Goal: Transaction & Acquisition: Book appointment/travel/reservation

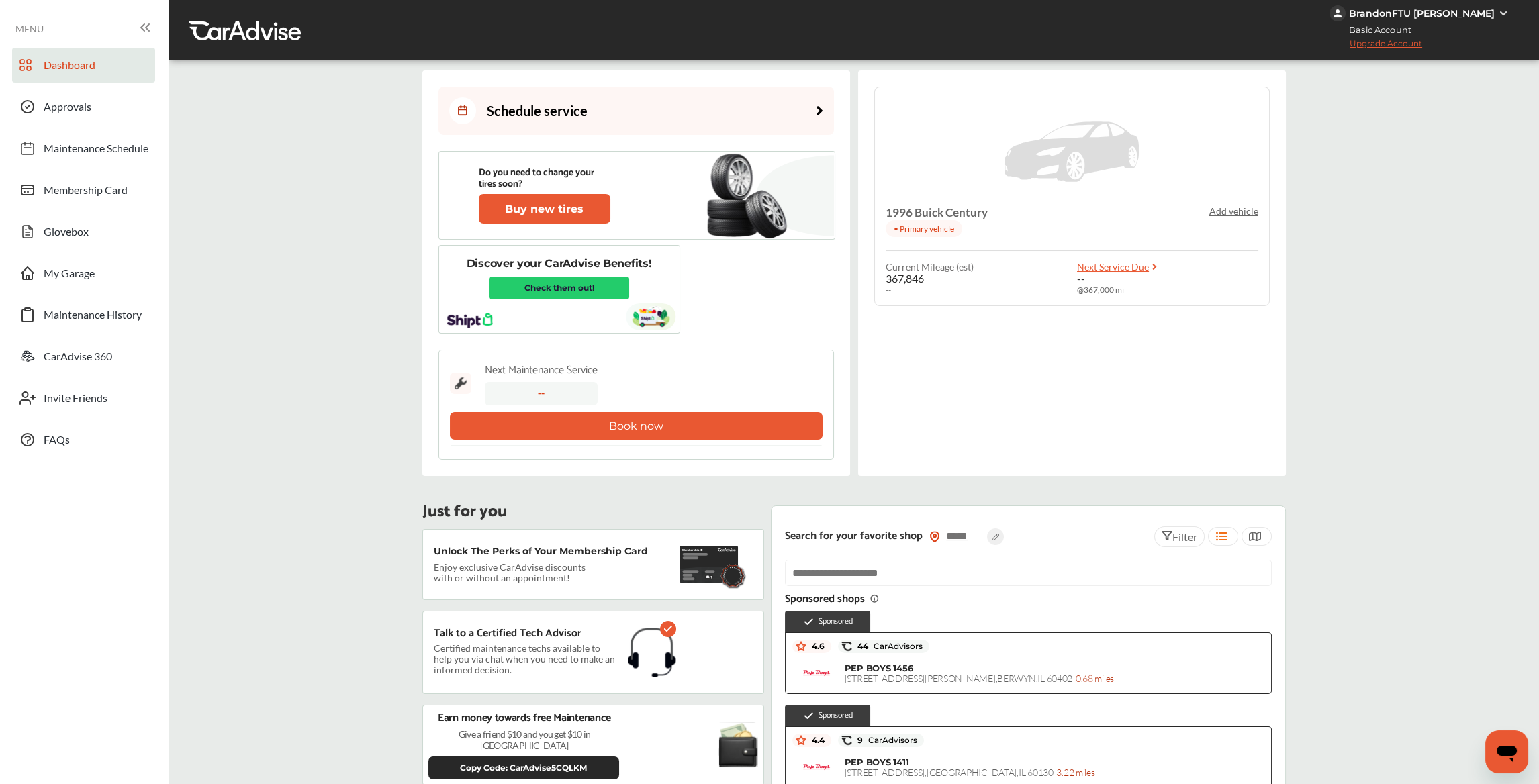
click at [656, 418] on button "Book now" at bounding box center [636, 426] width 373 height 28
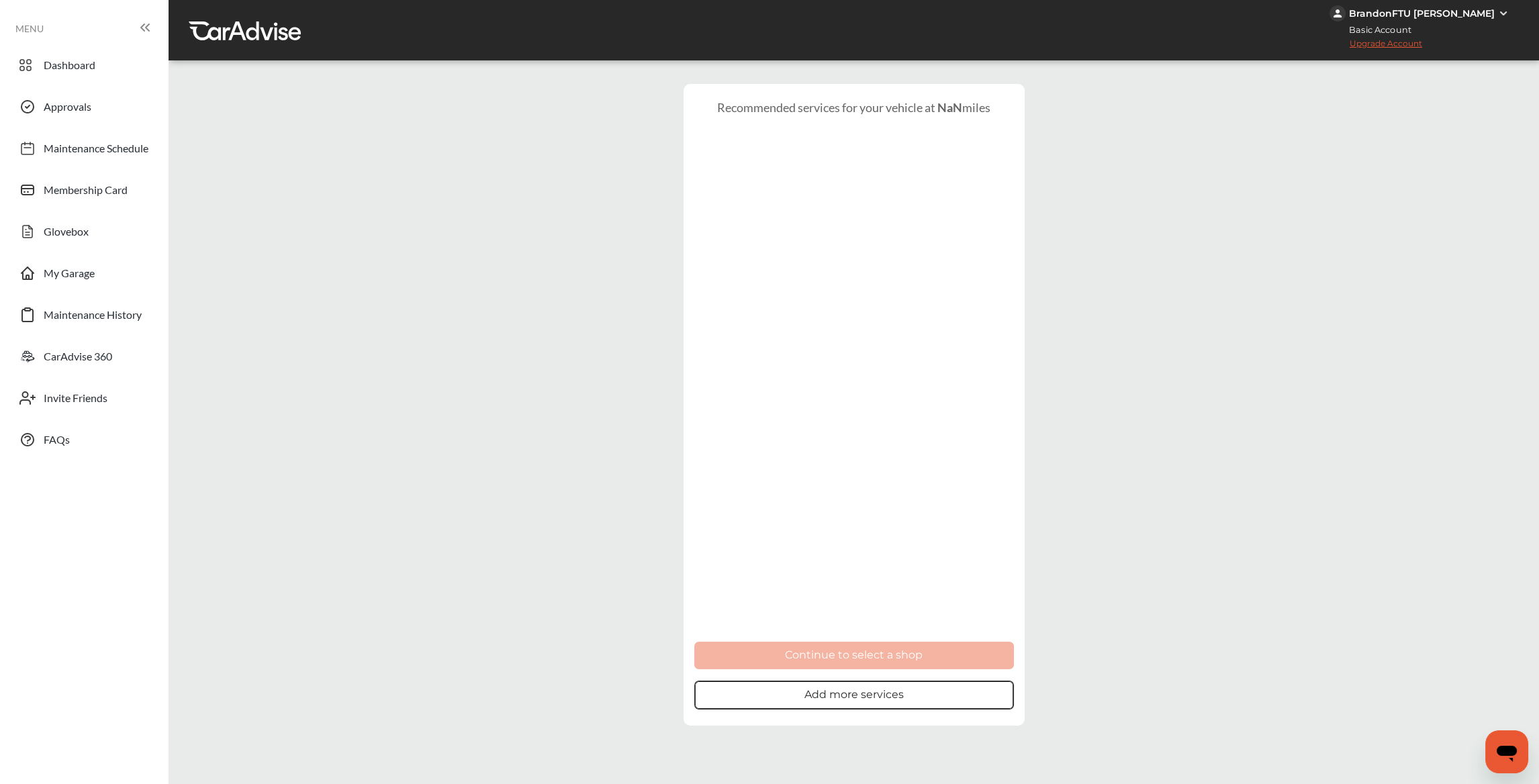
click at [832, 698] on button "Add more services" at bounding box center [854, 695] width 320 height 29
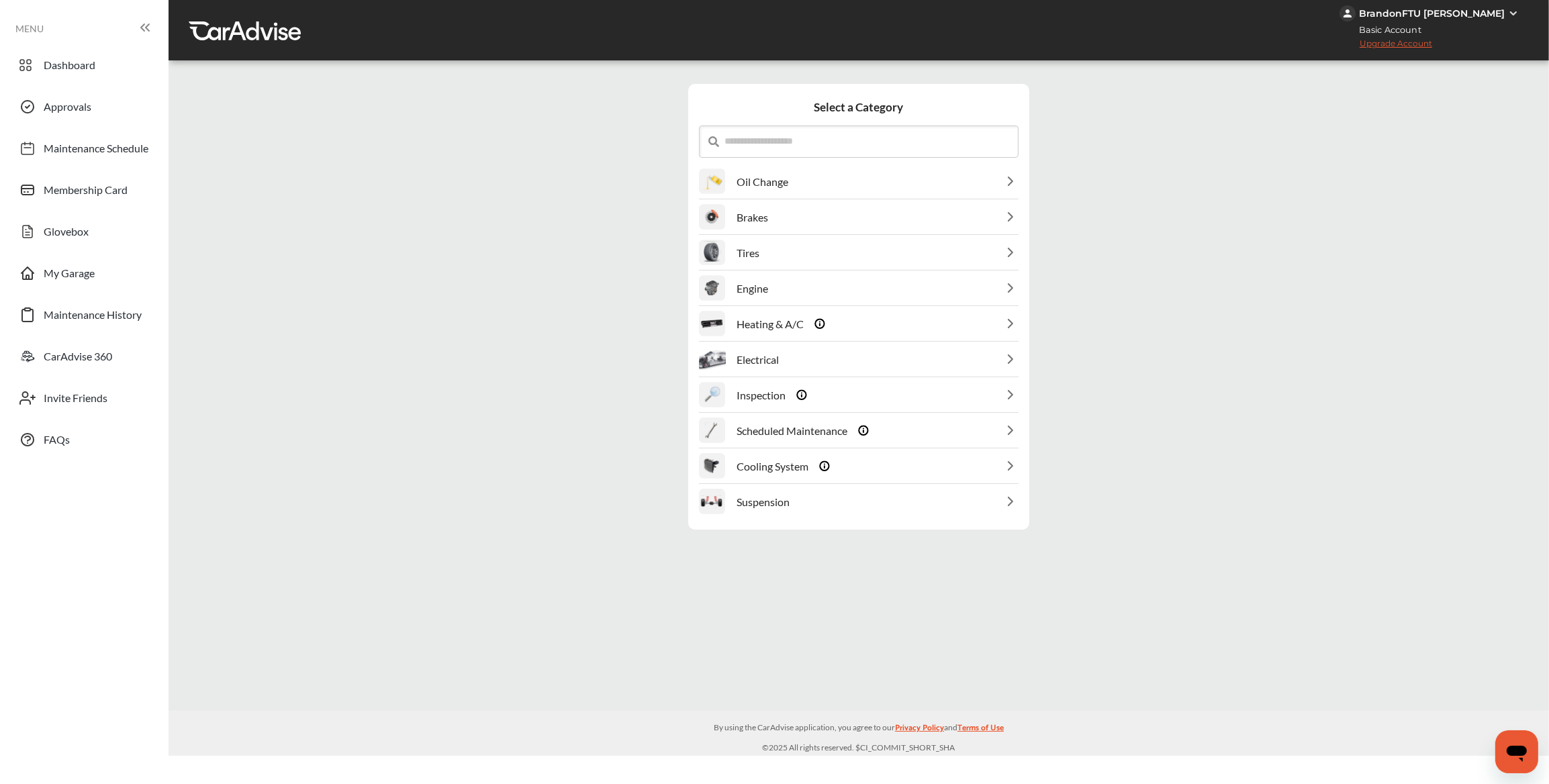
click at [840, 365] on div "Electrical" at bounding box center [858, 359] width 320 height 34
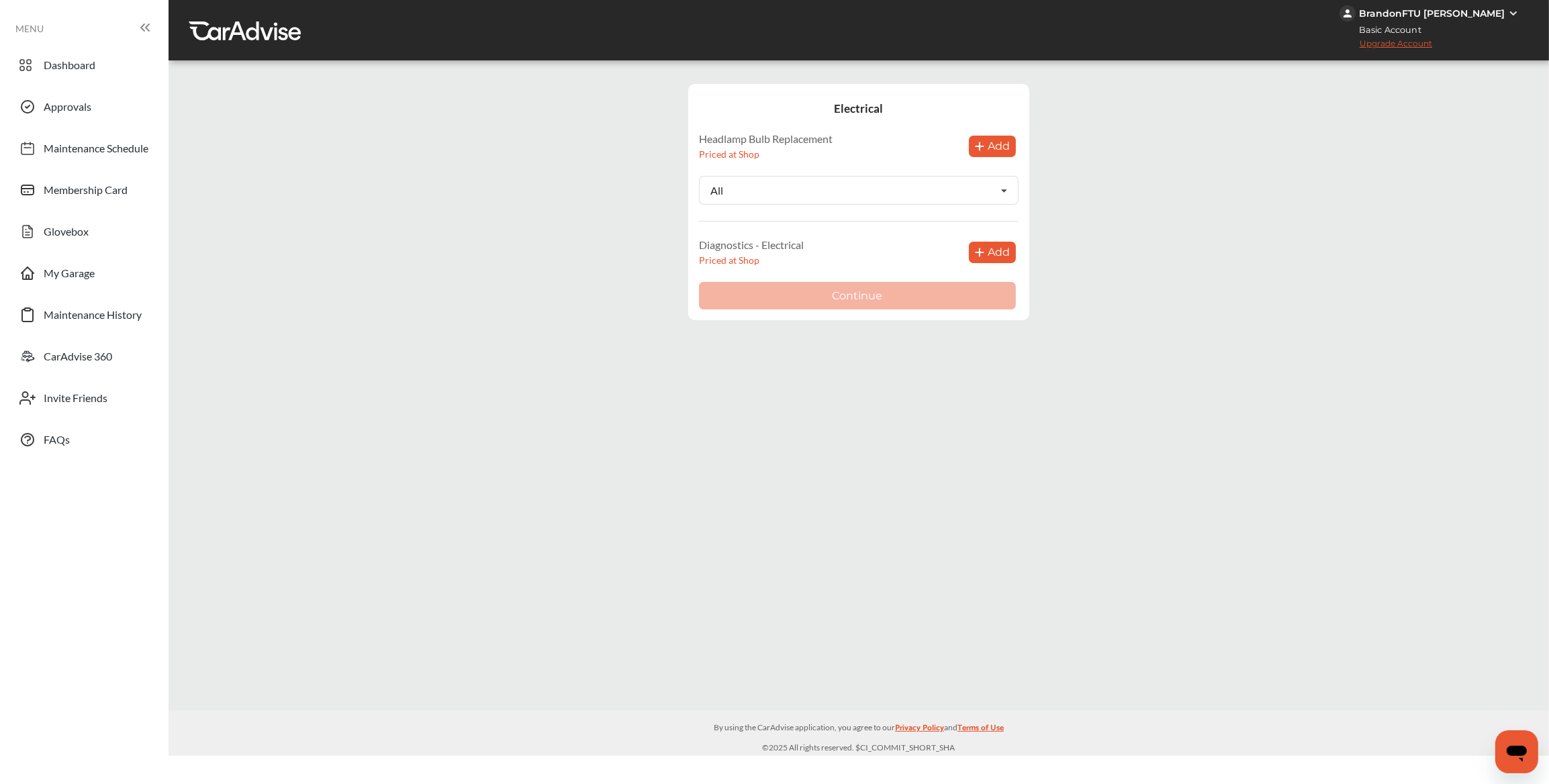
click at [999, 143] on button "Add" at bounding box center [992, 147] width 47 height 22
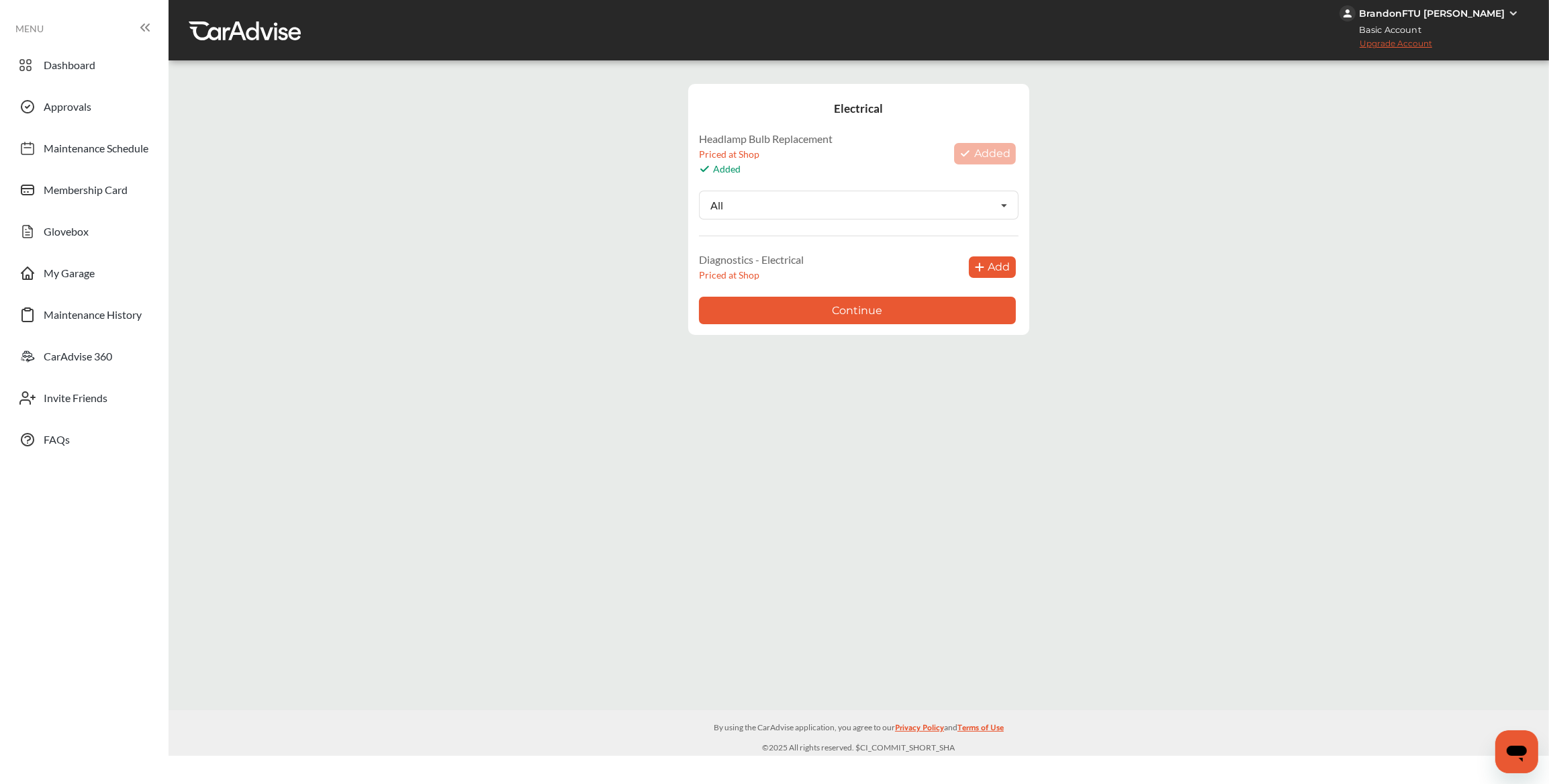
click at [876, 310] on button "Continue" at bounding box center [857, 311] width 317 height 28
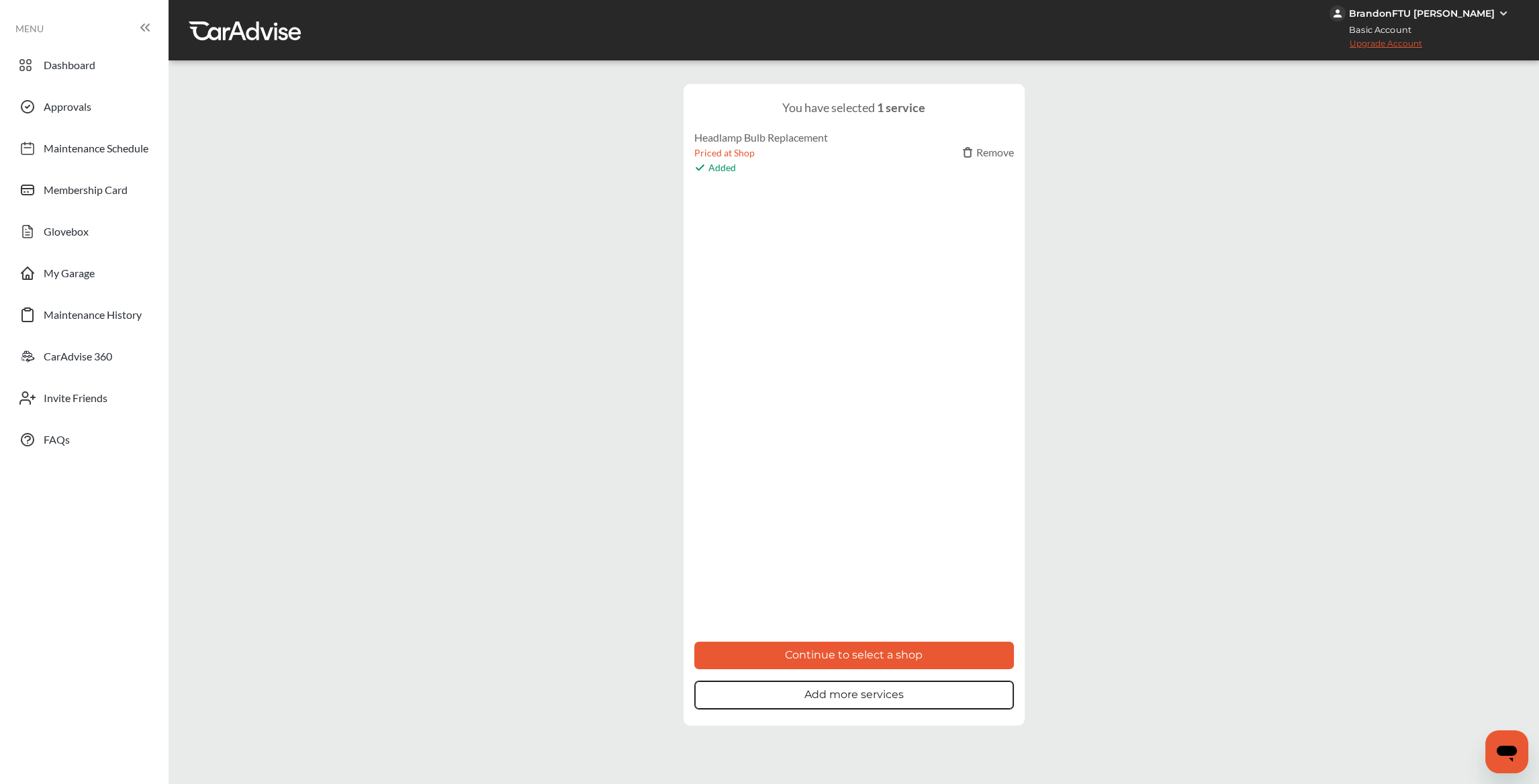
click at [890, 646] on button "Continue to select a shop" at bounding box center [854, 655] width 320 height 28
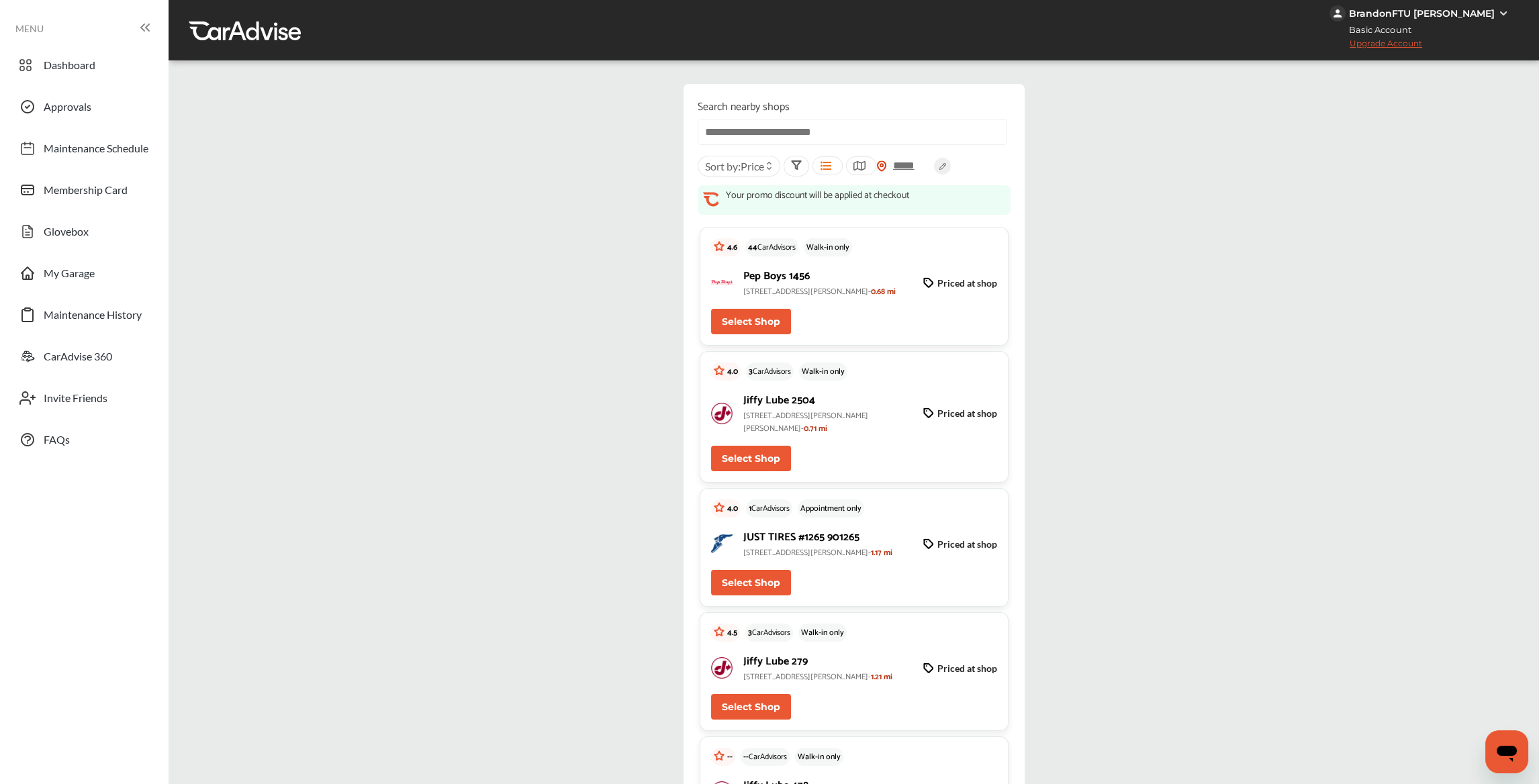
click at [768, 321] on button "Select Shop" at bounding box center [750, 321] width 80 height 25
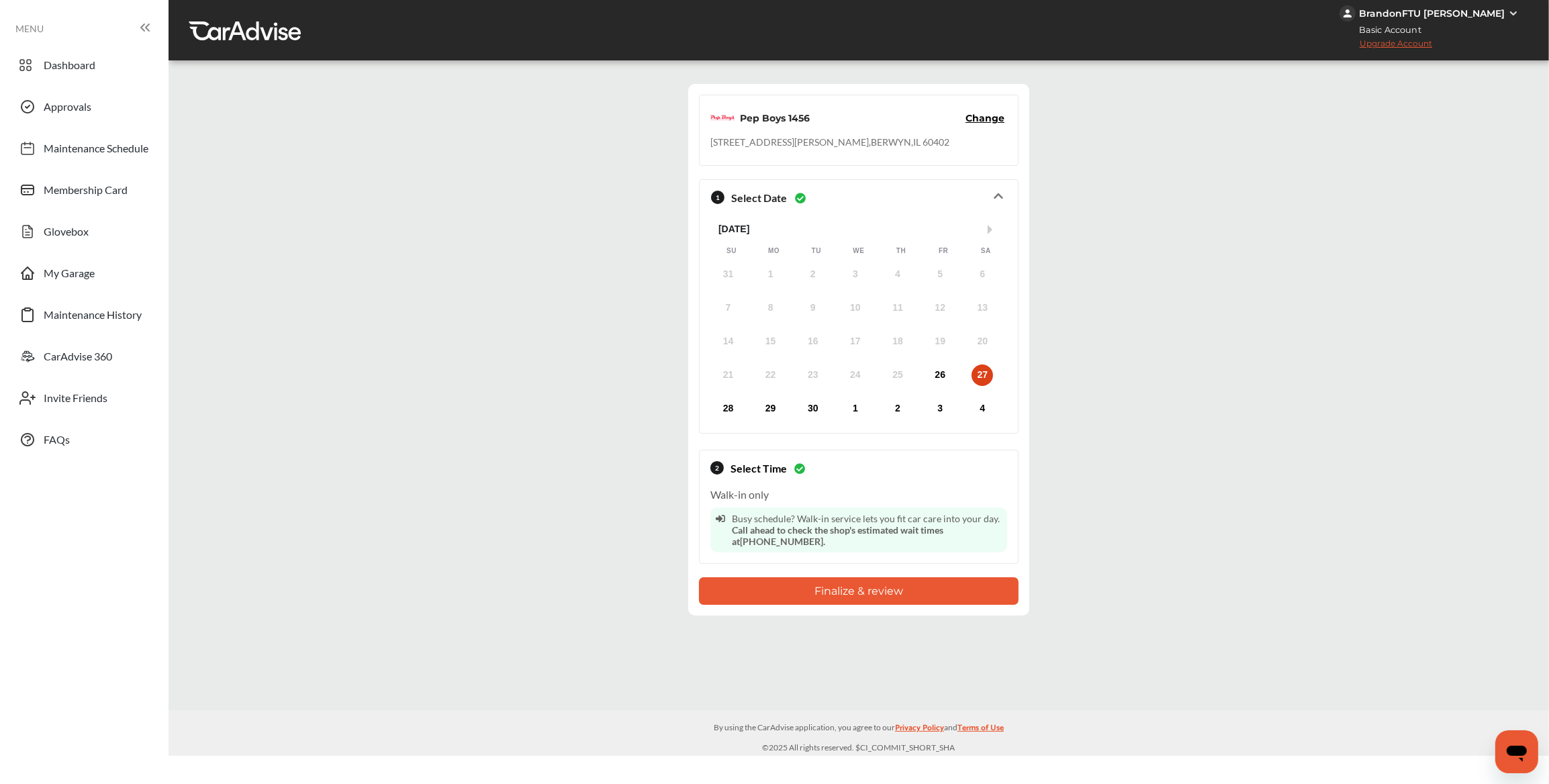
click at [838, 592] on button "Finalize & review" at bounding box center [858, 590] width 320 height 28
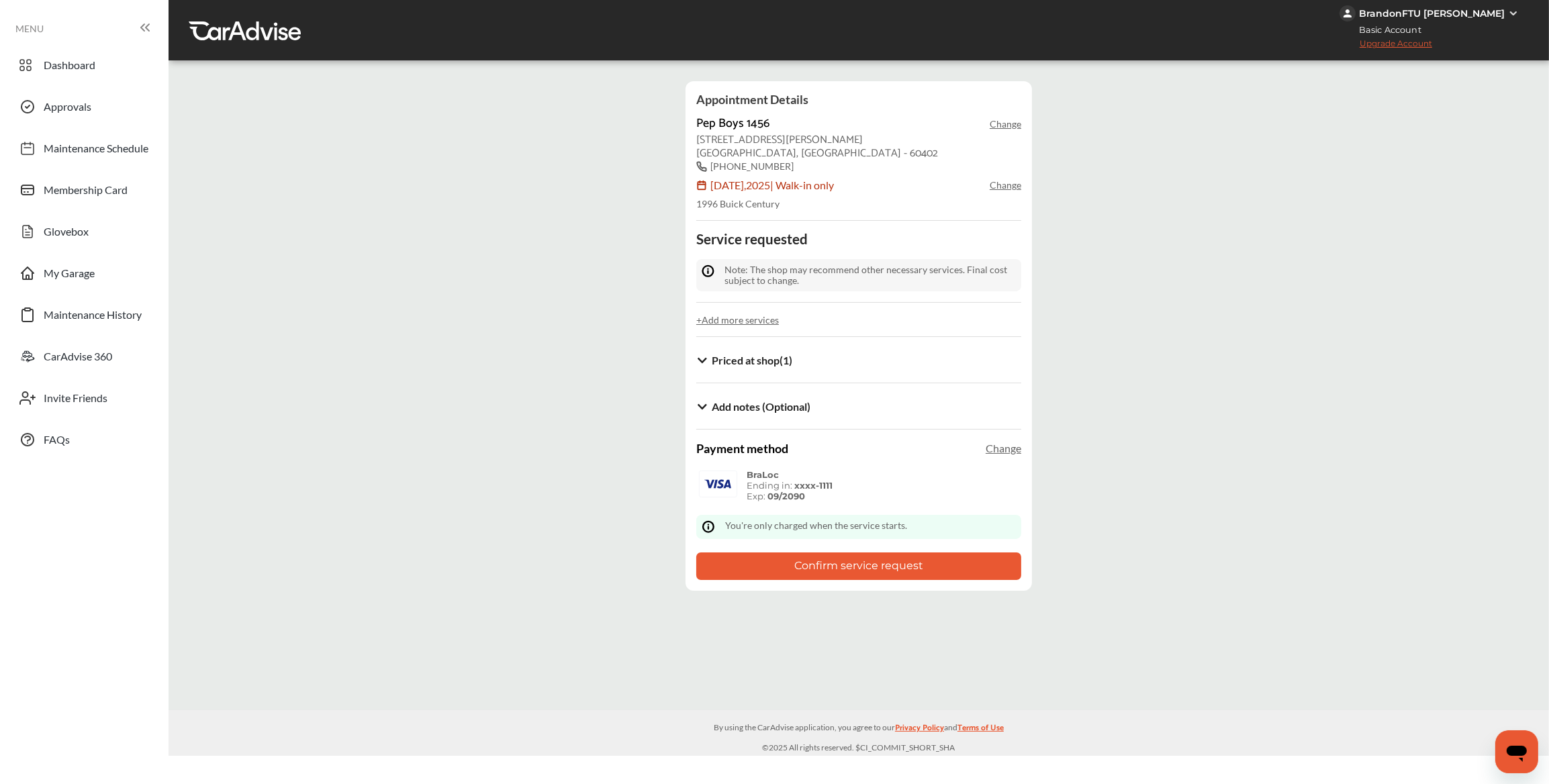
click at [707, 405] on icon at bounding box center [702, 407] width 13 height 11
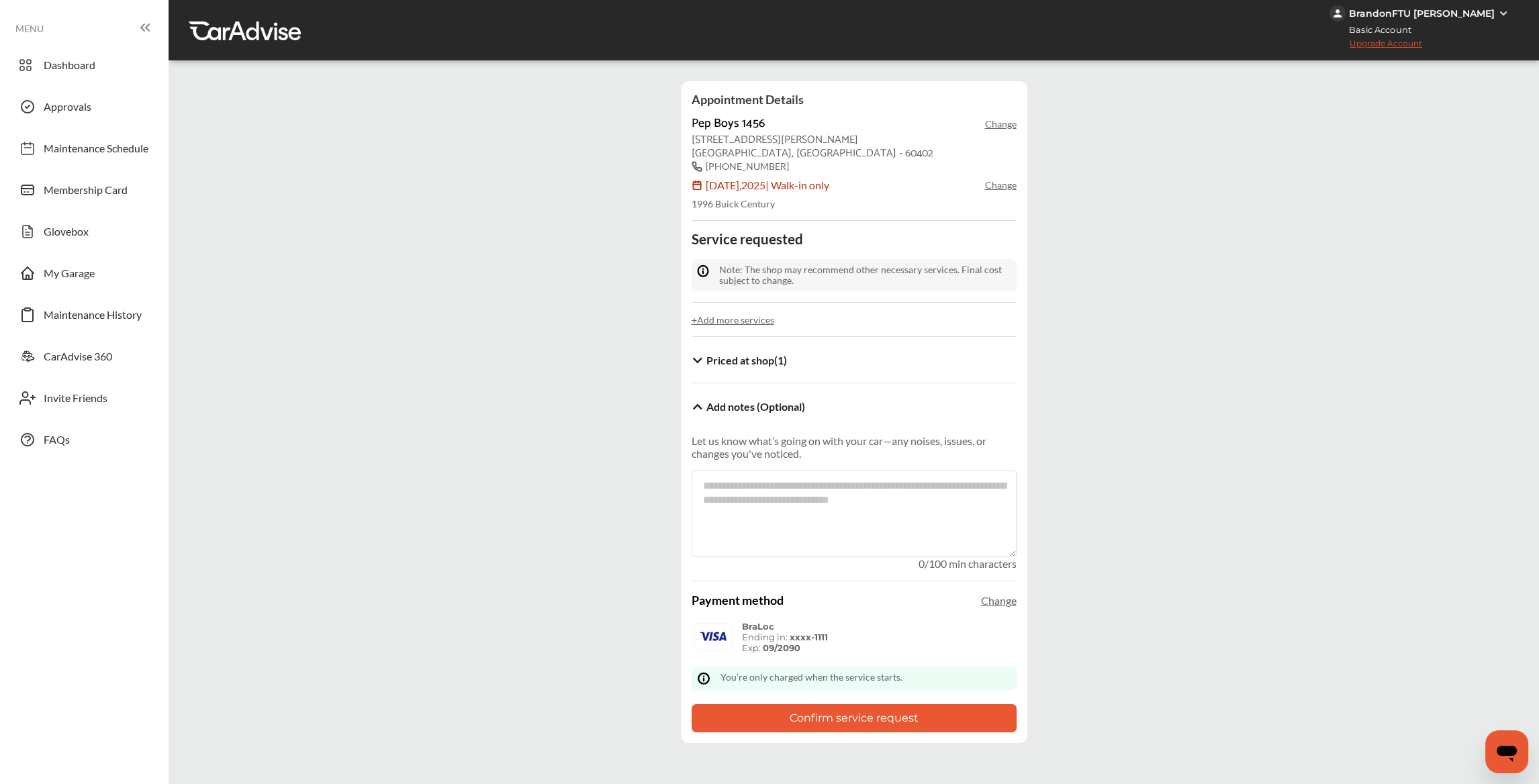
click at [706, 405] on div "Add notes (Optional)" at bounding box center [854, 406] width 325 height 23
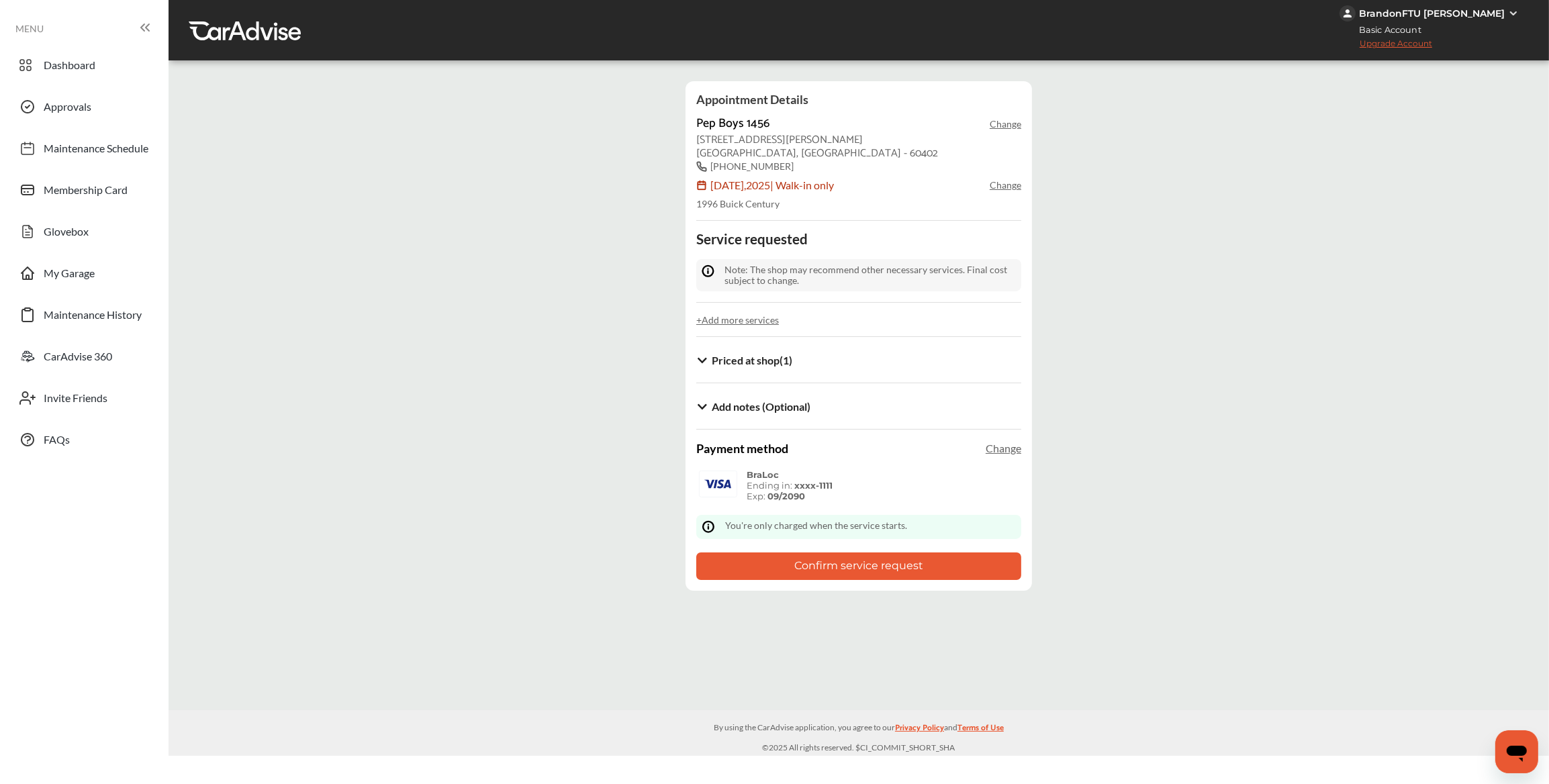
click at [845, 566] on button "Confirm service request" at bounding box center [858, 566] width 325 height 28
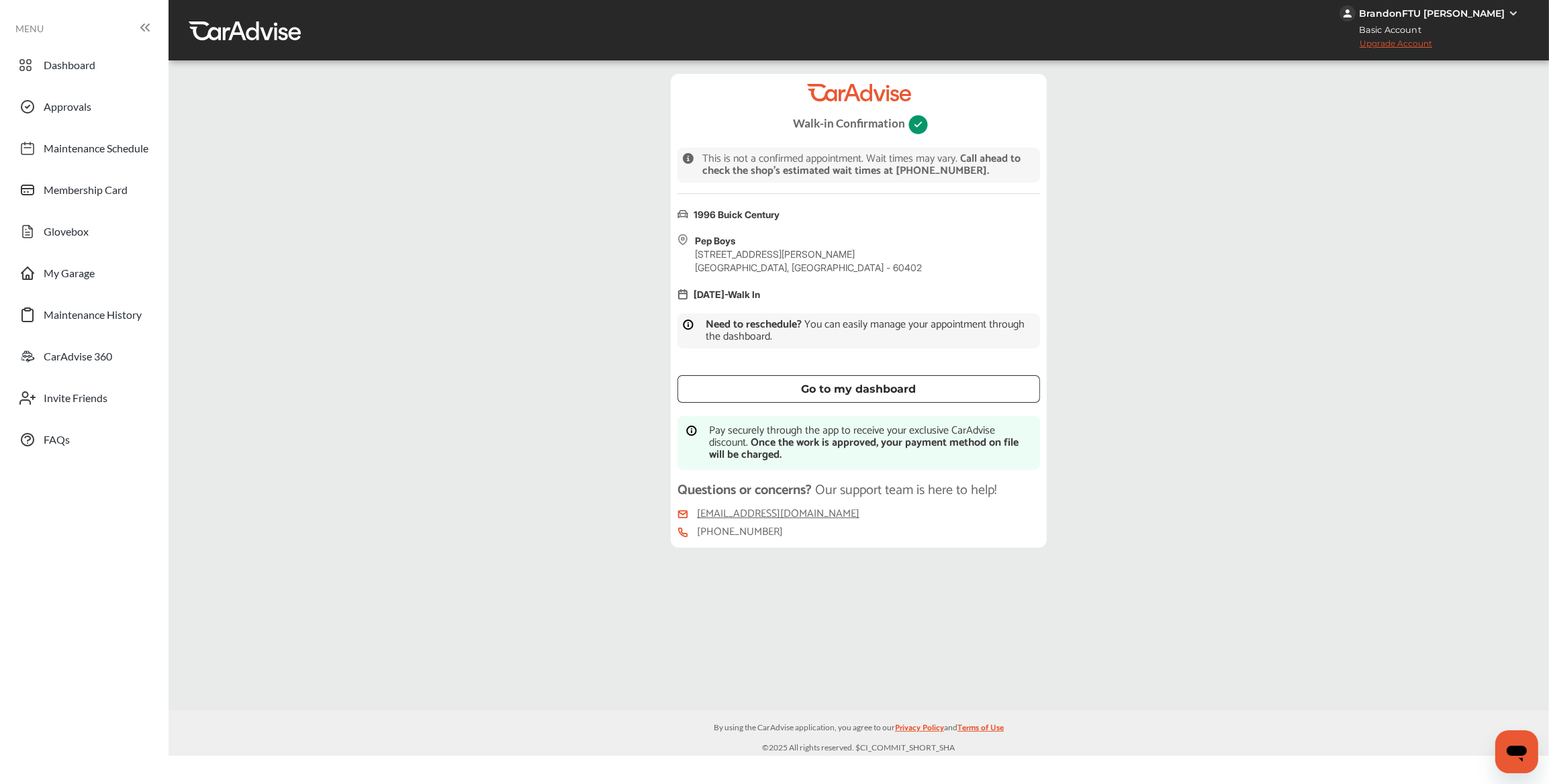
click at [869, 381] on button "Go to my dashboard" at bounding box center [858, 389] width 363 height 28
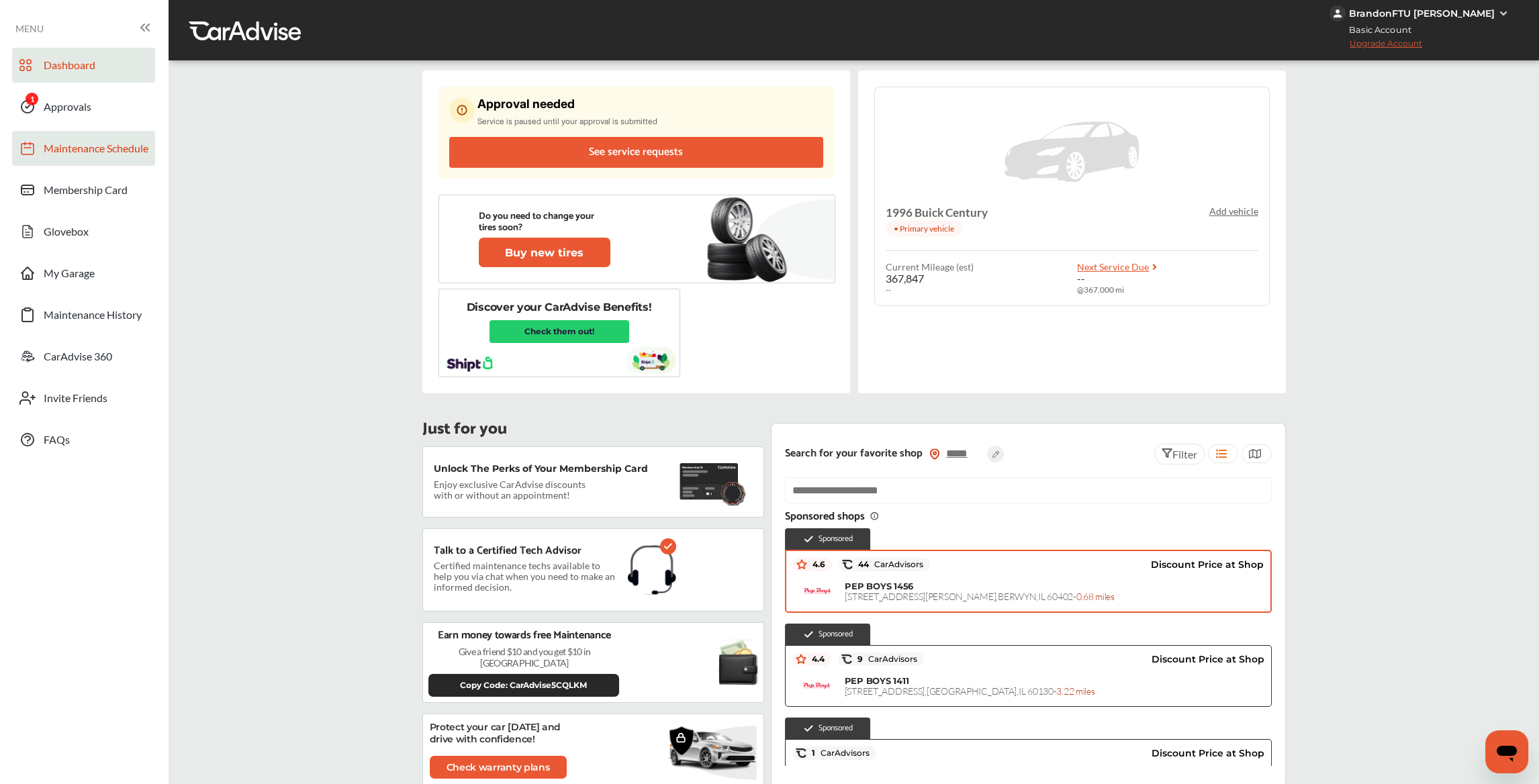
click at [136, 148] on span "Maintenance Schedule" at bounding box center [95, 149] width 104 height 17
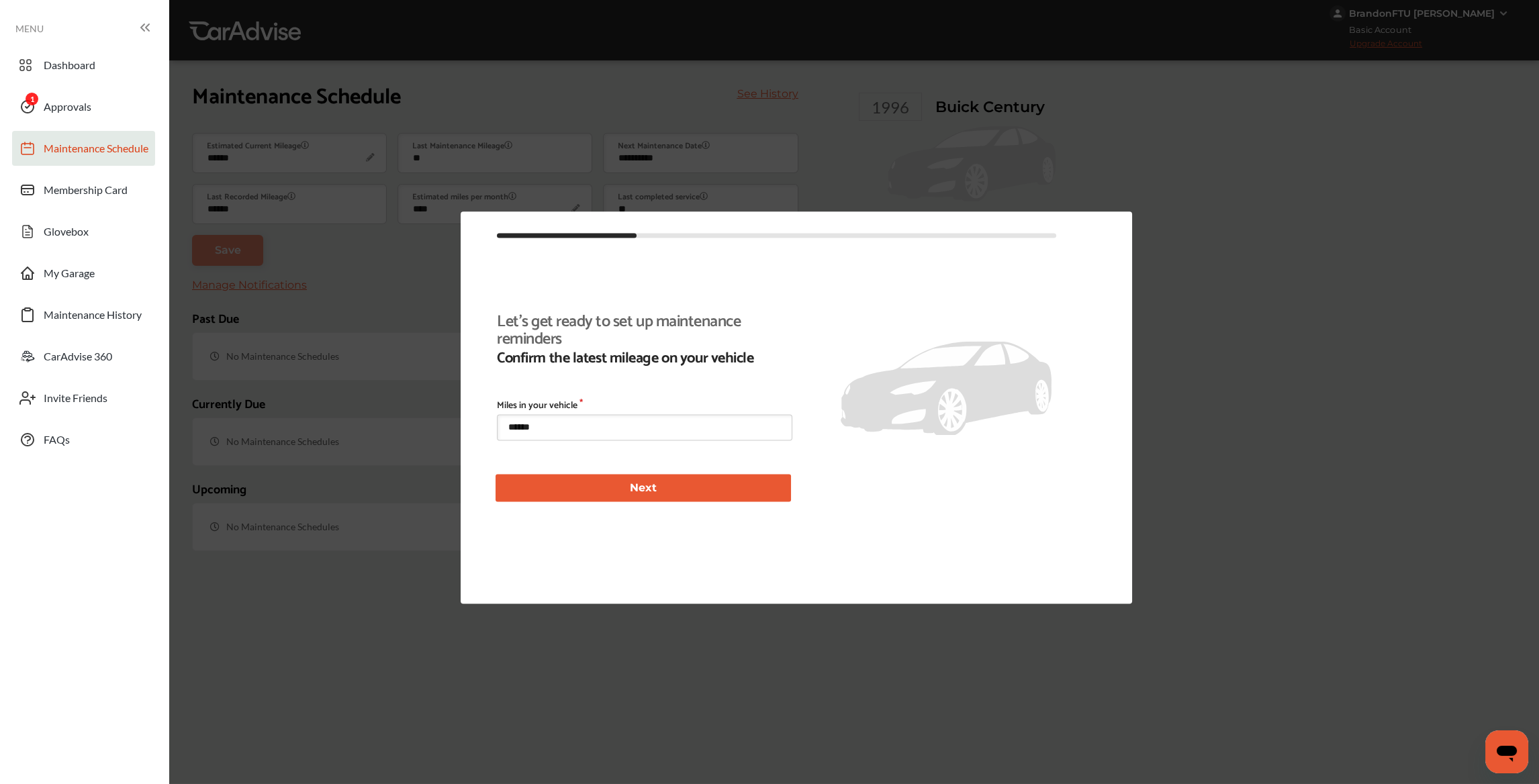
scroll to position [173, 0]
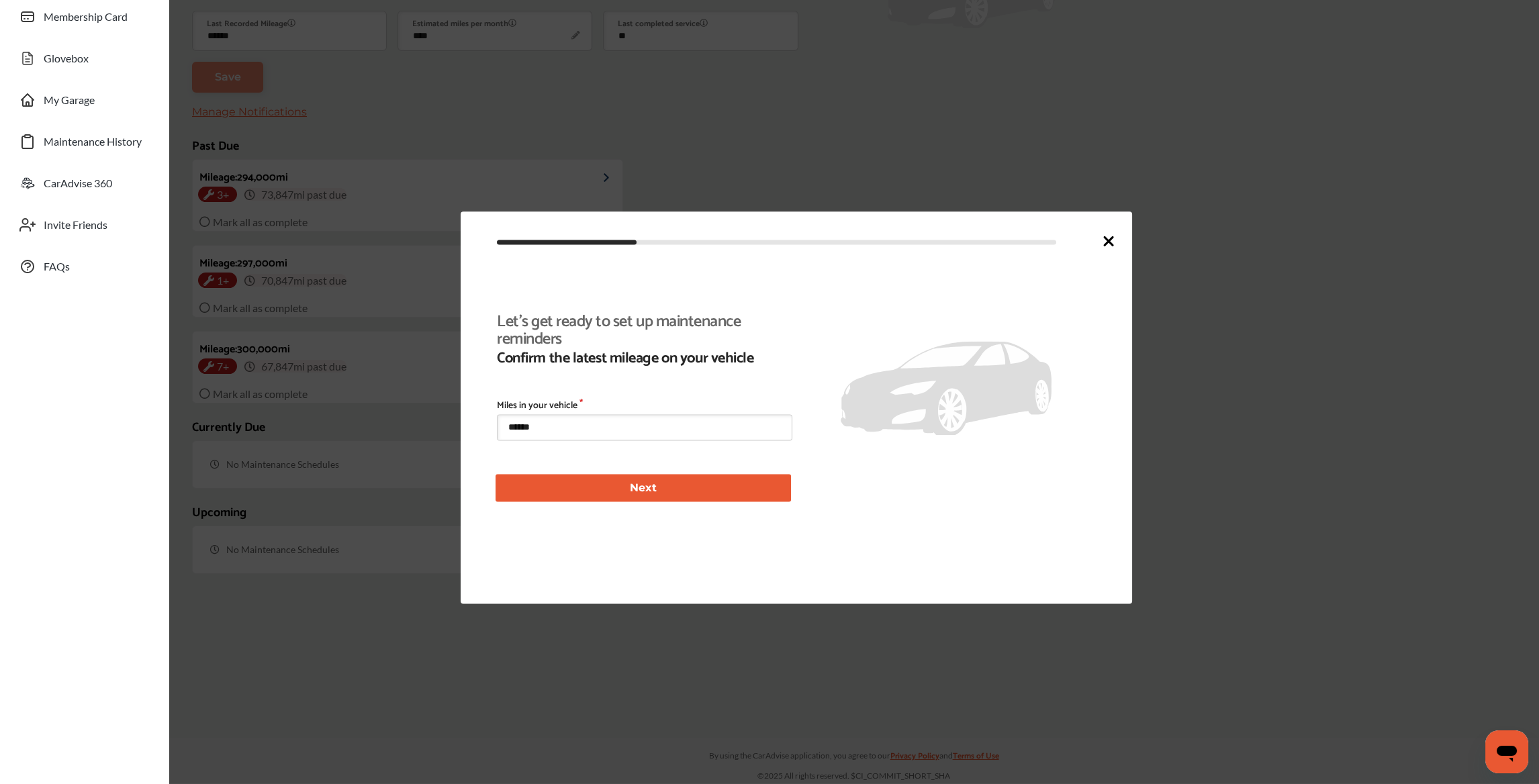
click at [677, 491] on button "Next" at bounding box center [643, 488] width 295 height 28
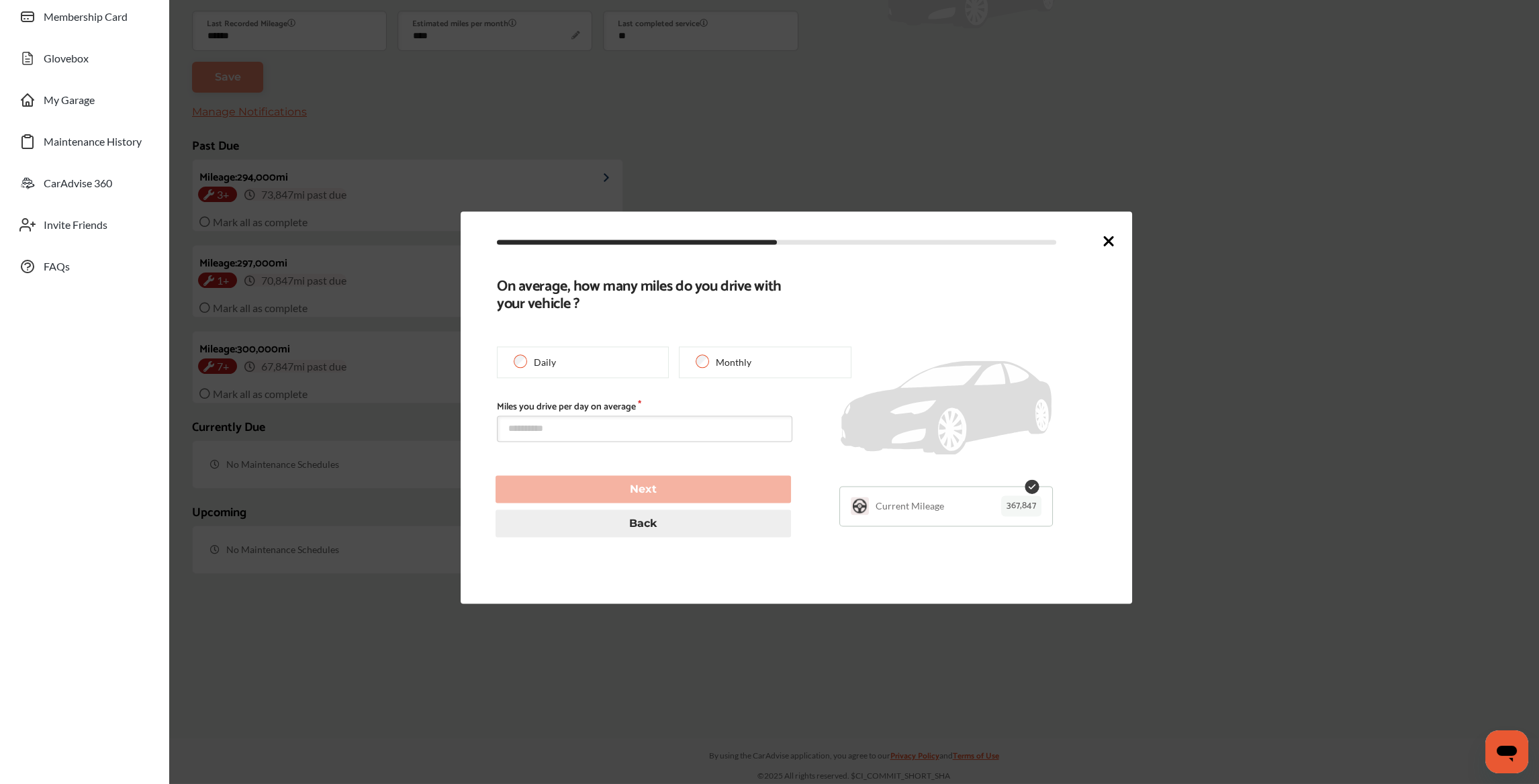
type input "******"
click at [584, 435] on input "text" at bounding box center [645, 428] width 295 height 26
type input "**"
click at [610, 484] on button "Next" at bounding box center [643, 490] width 295 height 28
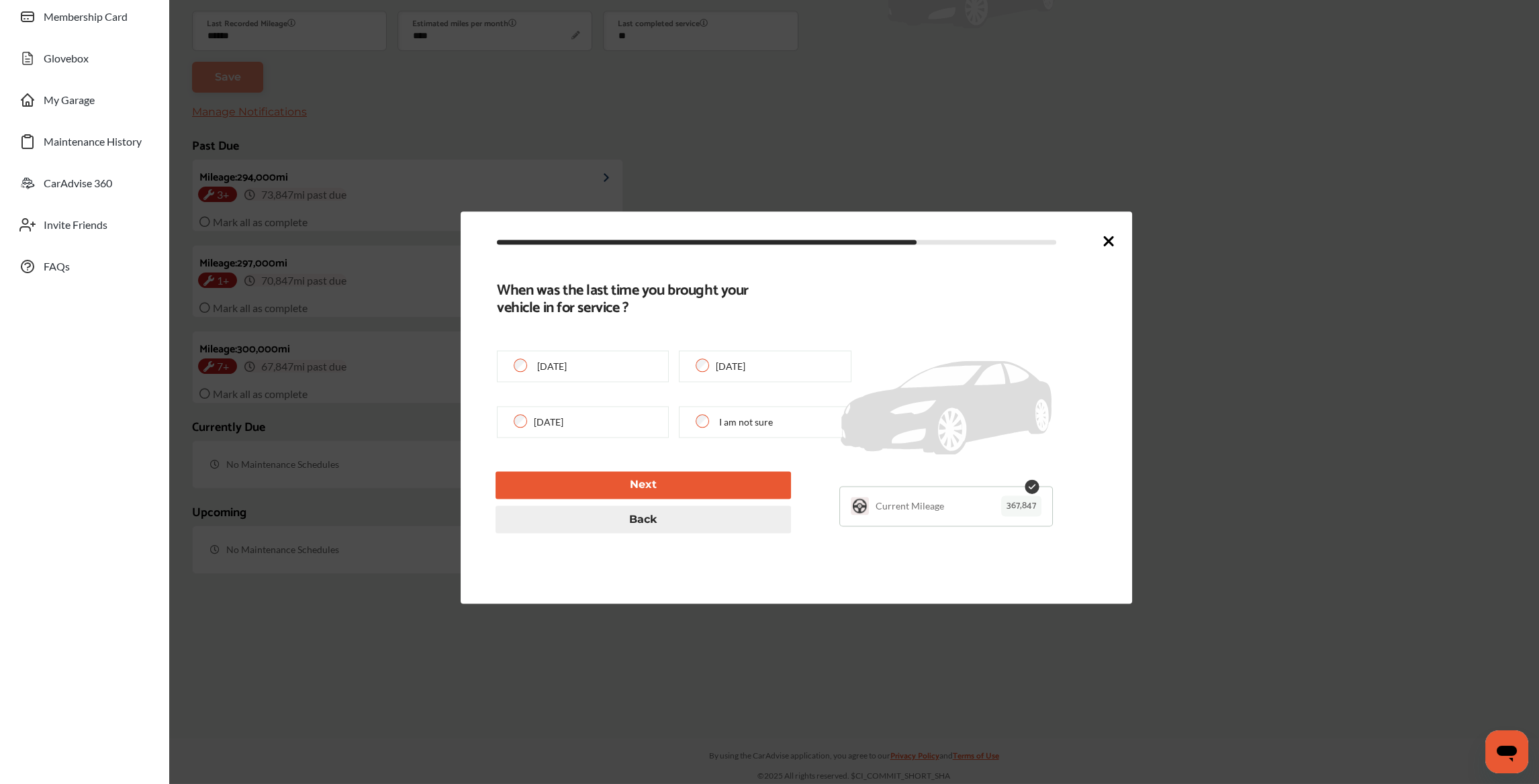
type input "***"
click at [610, 482] on button "Next" at bounding box center [643, 484] width 295 height 28
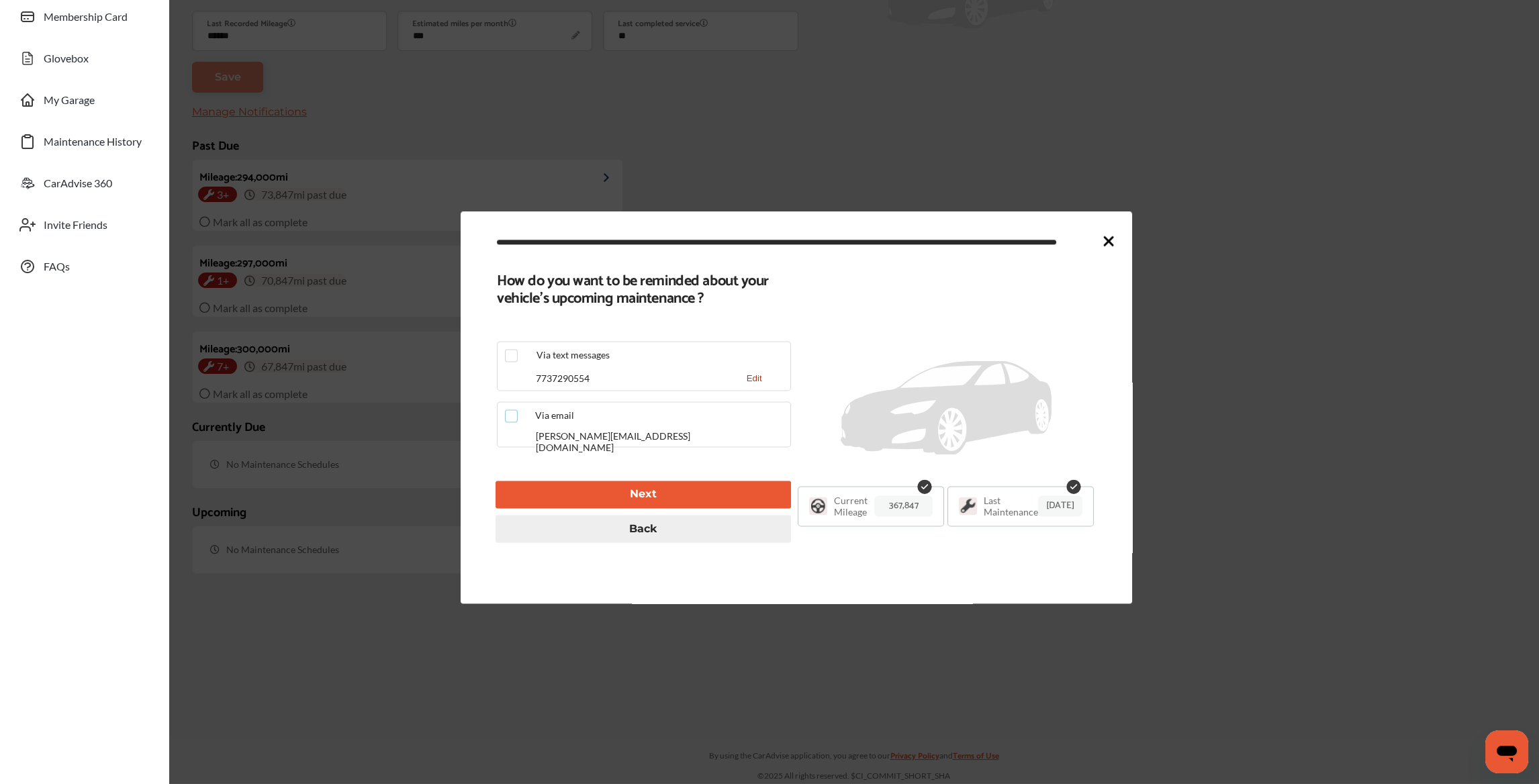
click at [506, 410] on label at bounding box center [515, 410] width 20 height 0
click at [597, 486] on button "Next" at bounding box center [643, 494] width 295 height 28
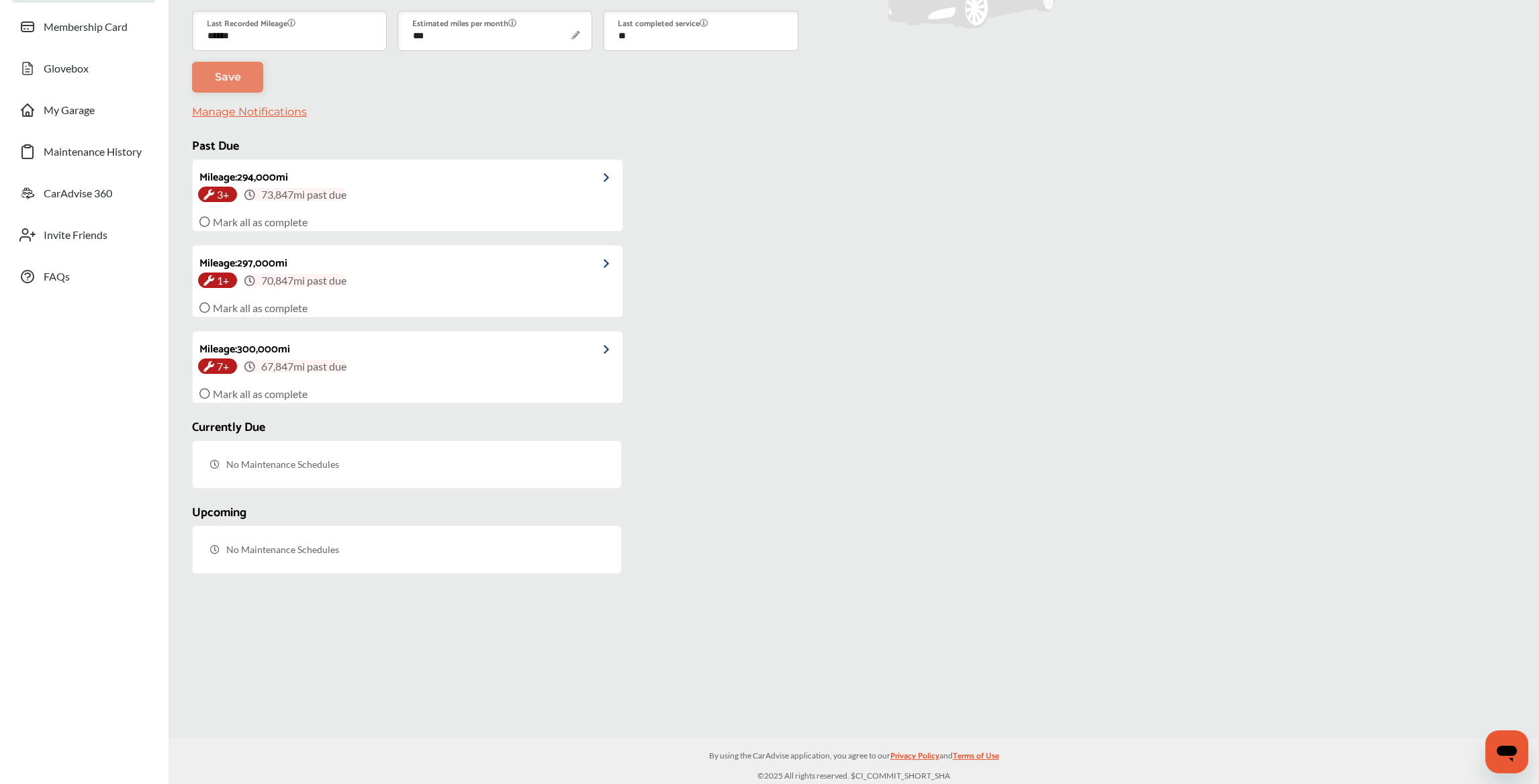
scroll to position [164, 0]
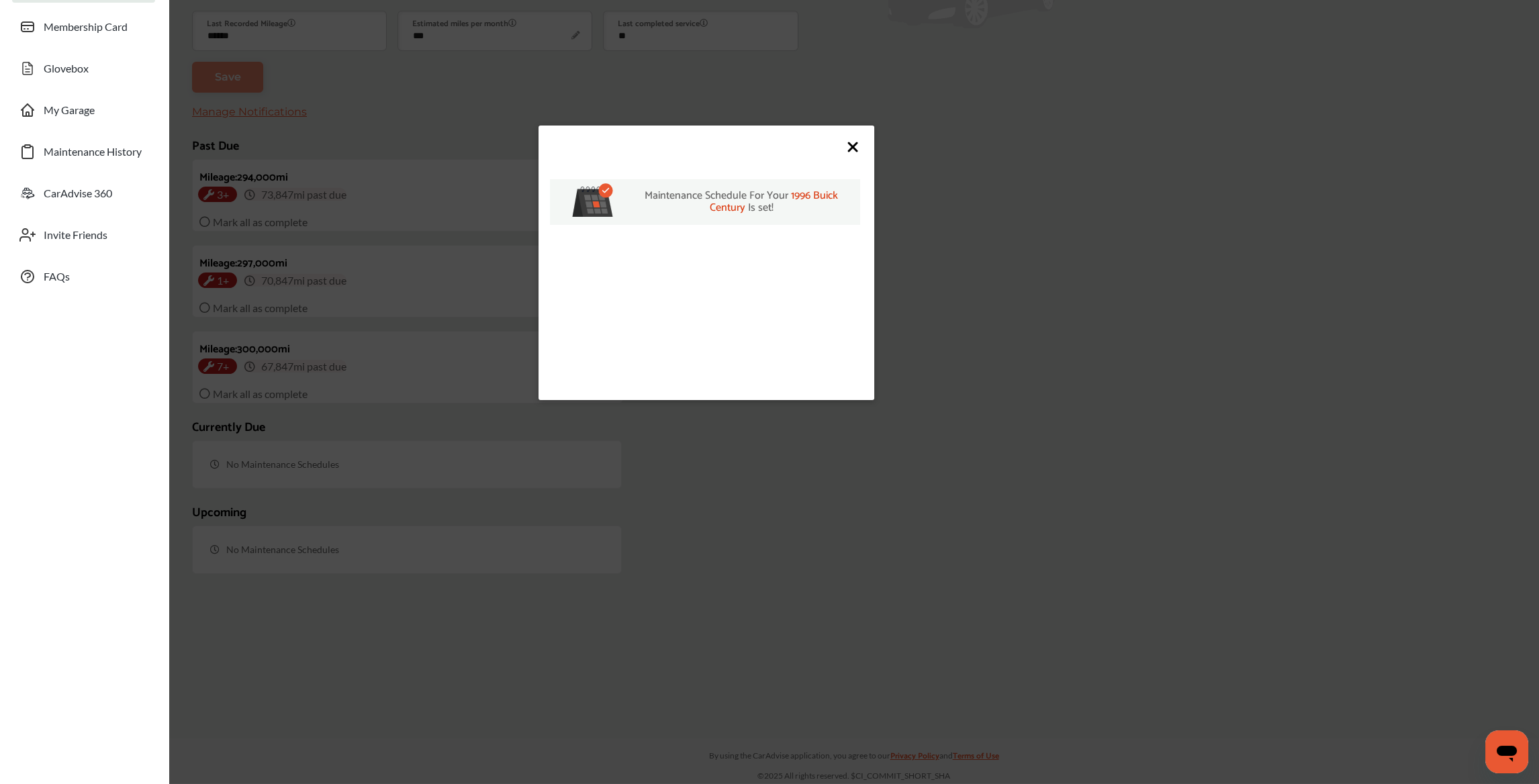
click at [851, 140] on icon at bounding box center [853, 147] width 16 height 16
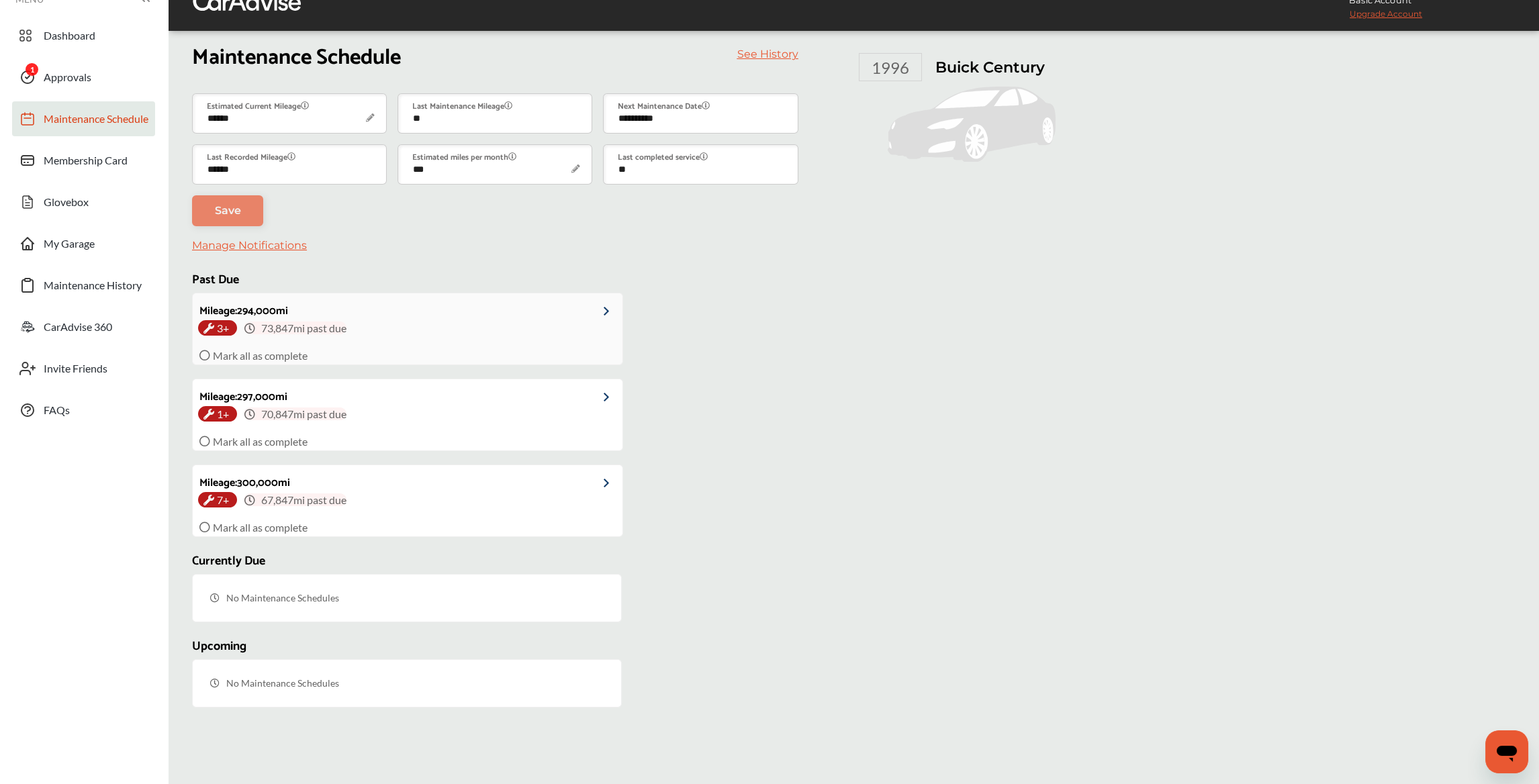
scroll to position [0, 0]
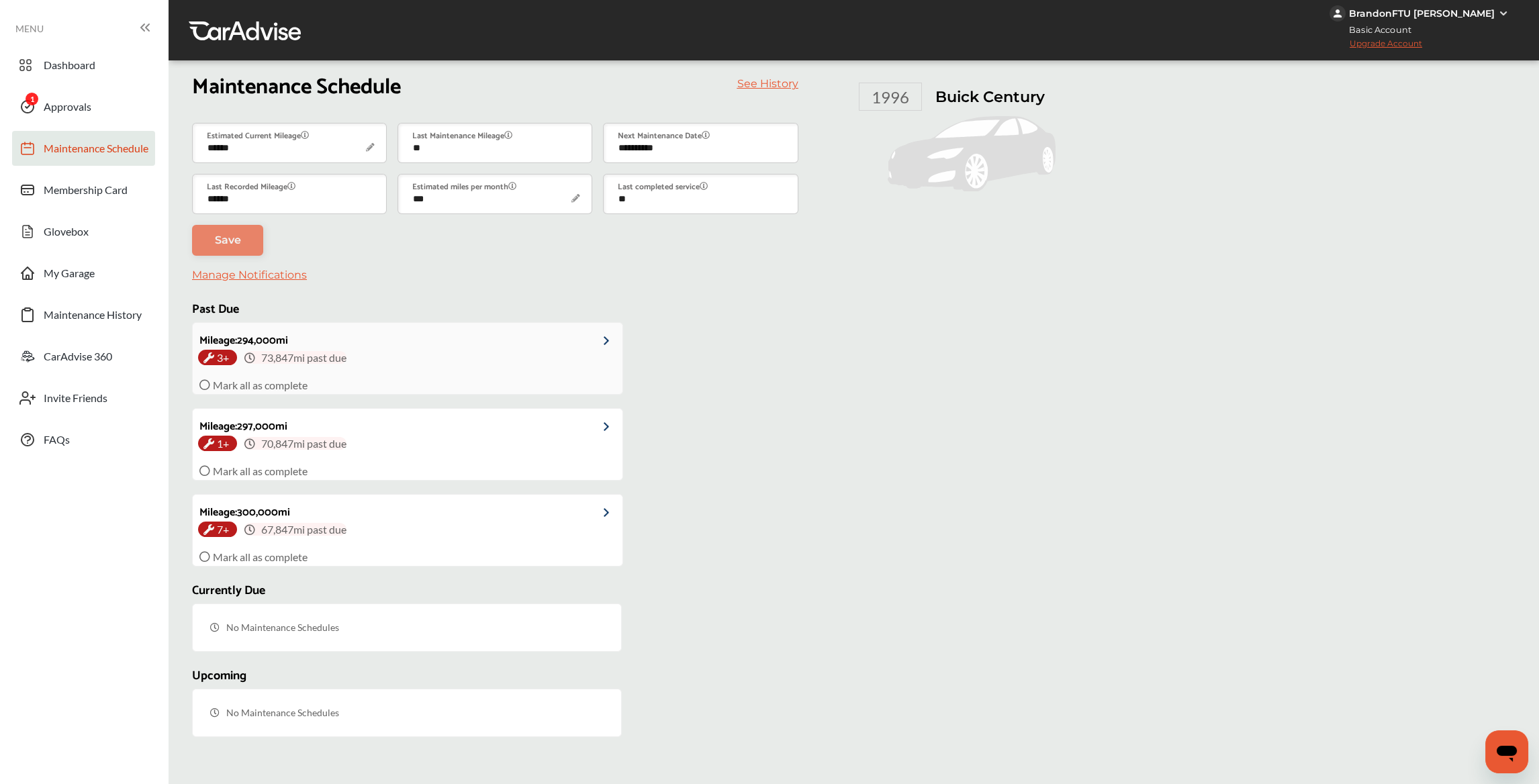
click at [476, 364] on div "3+ 73,847 mi past due" at bounding box center [407, 357] width 419 height 13
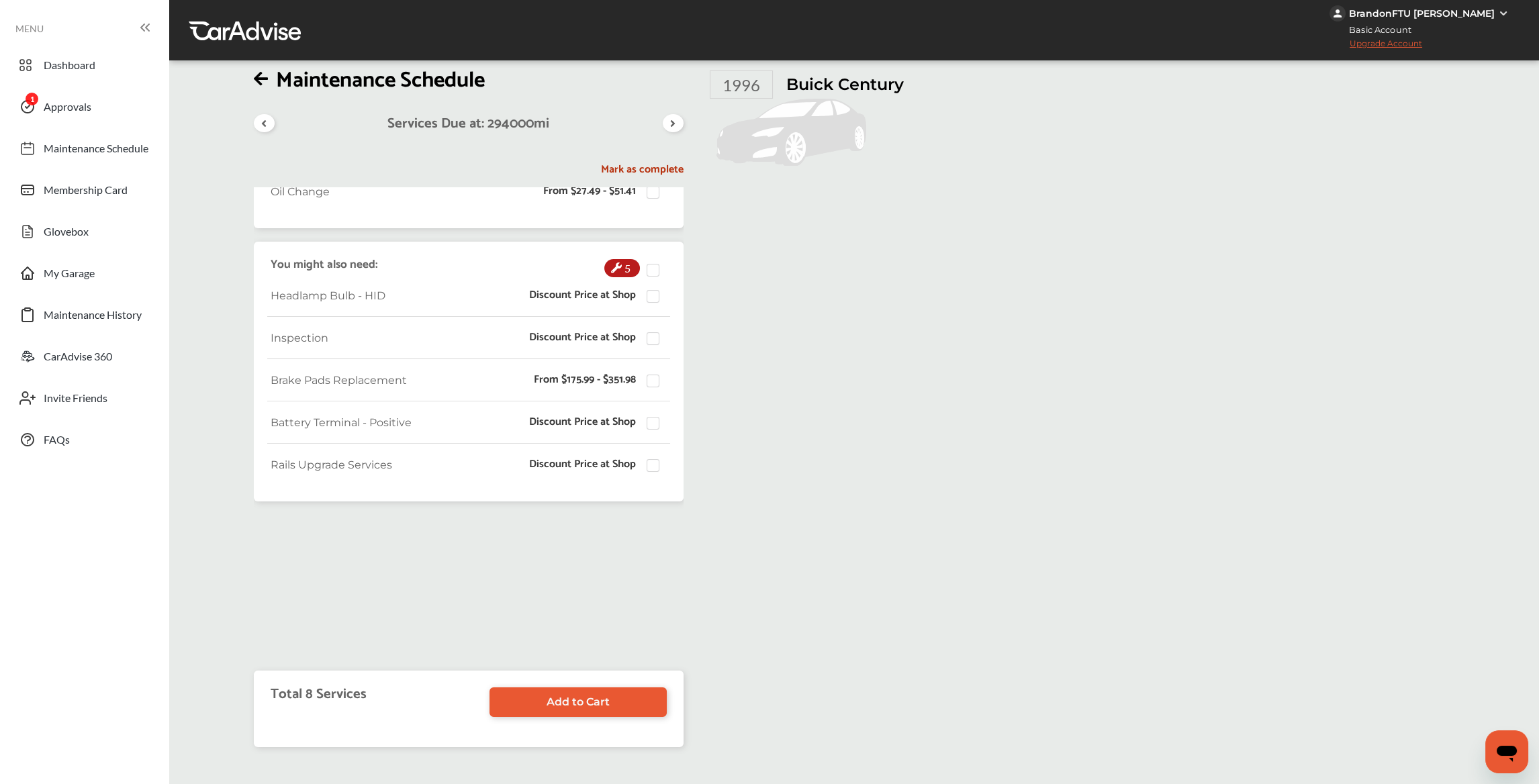
scroll to position [167, 0]
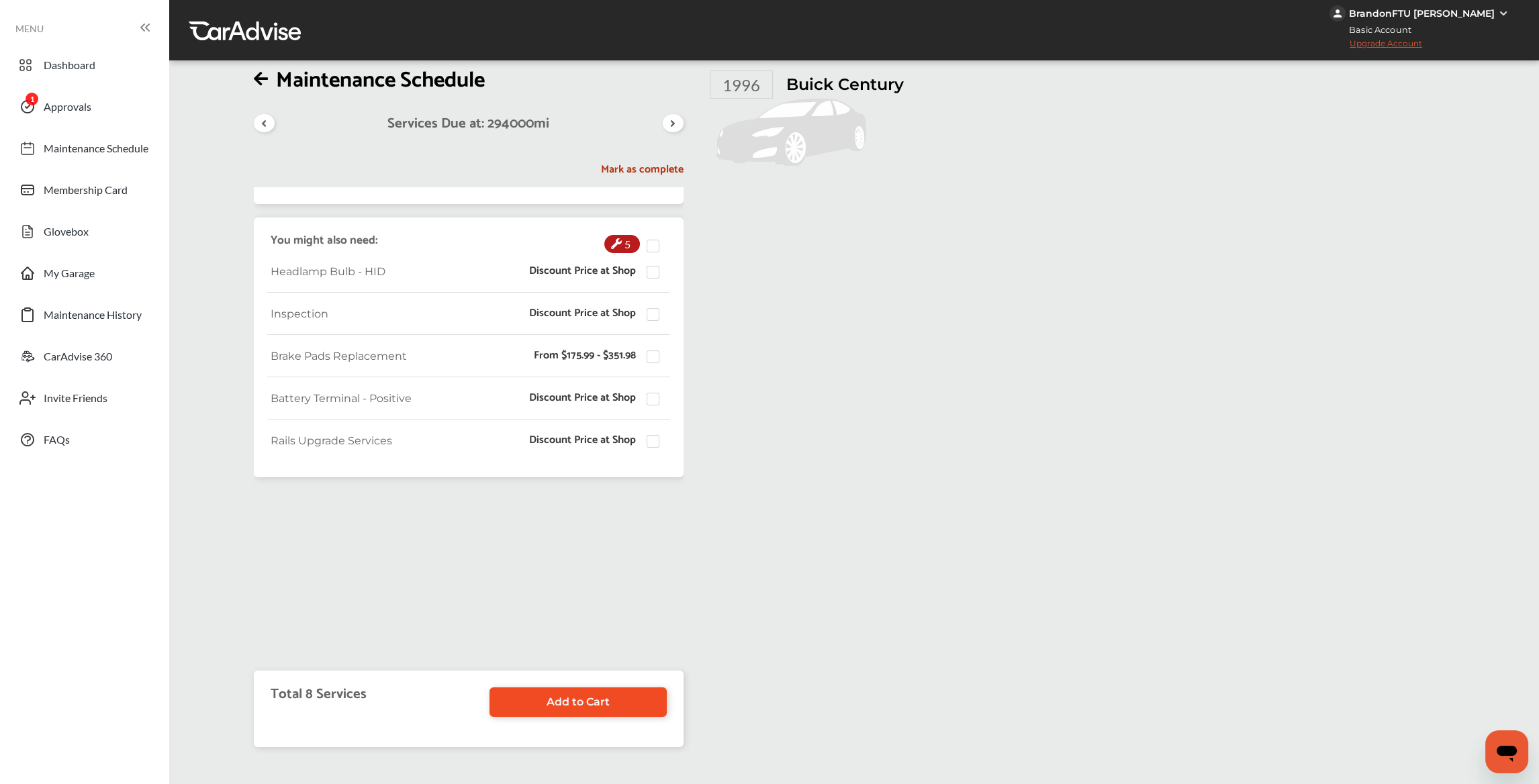
click at [561, 709] on link "Add to Cart" at bounding box center [577, 701] width 177 height 30
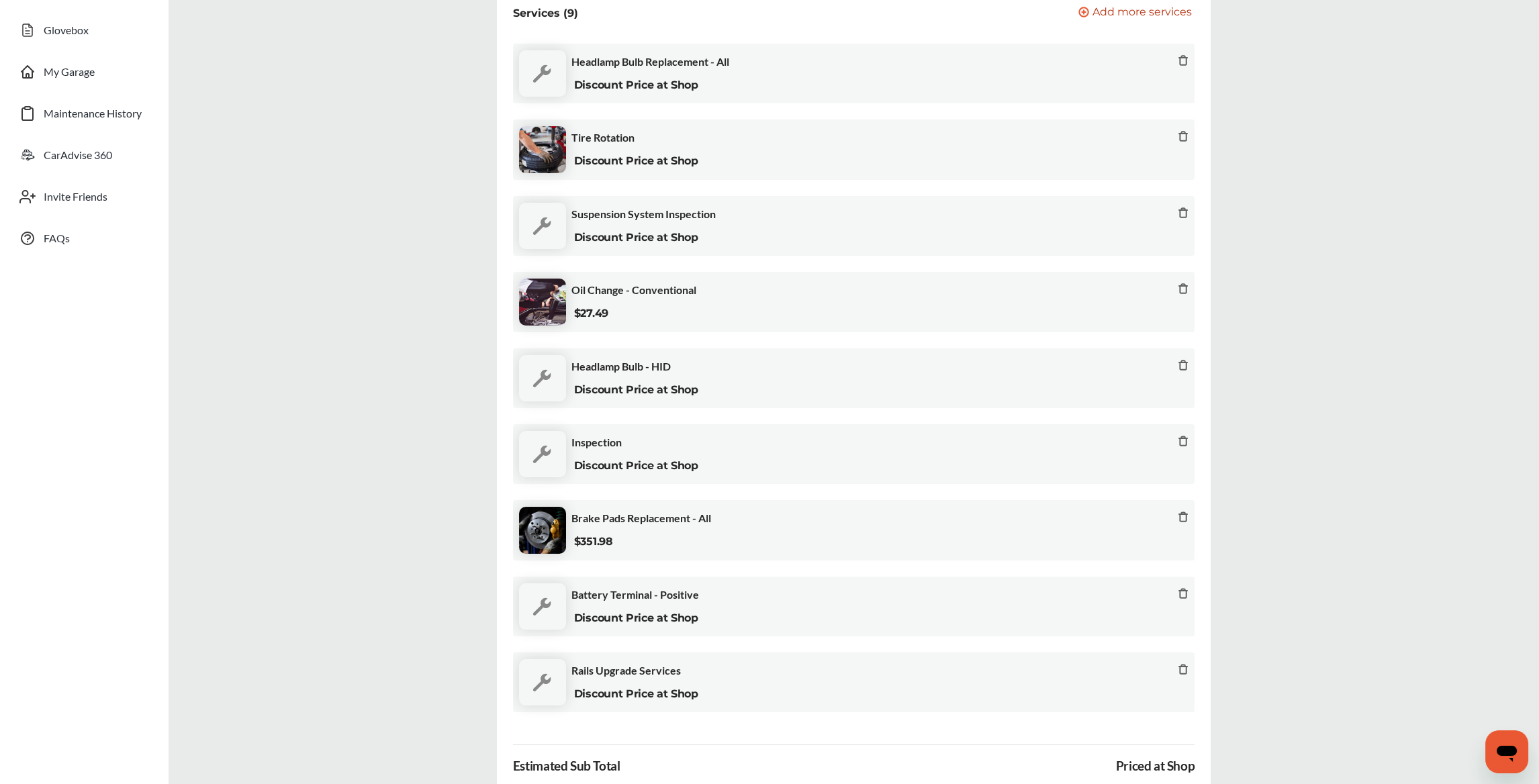
scroll to position [363, 0]
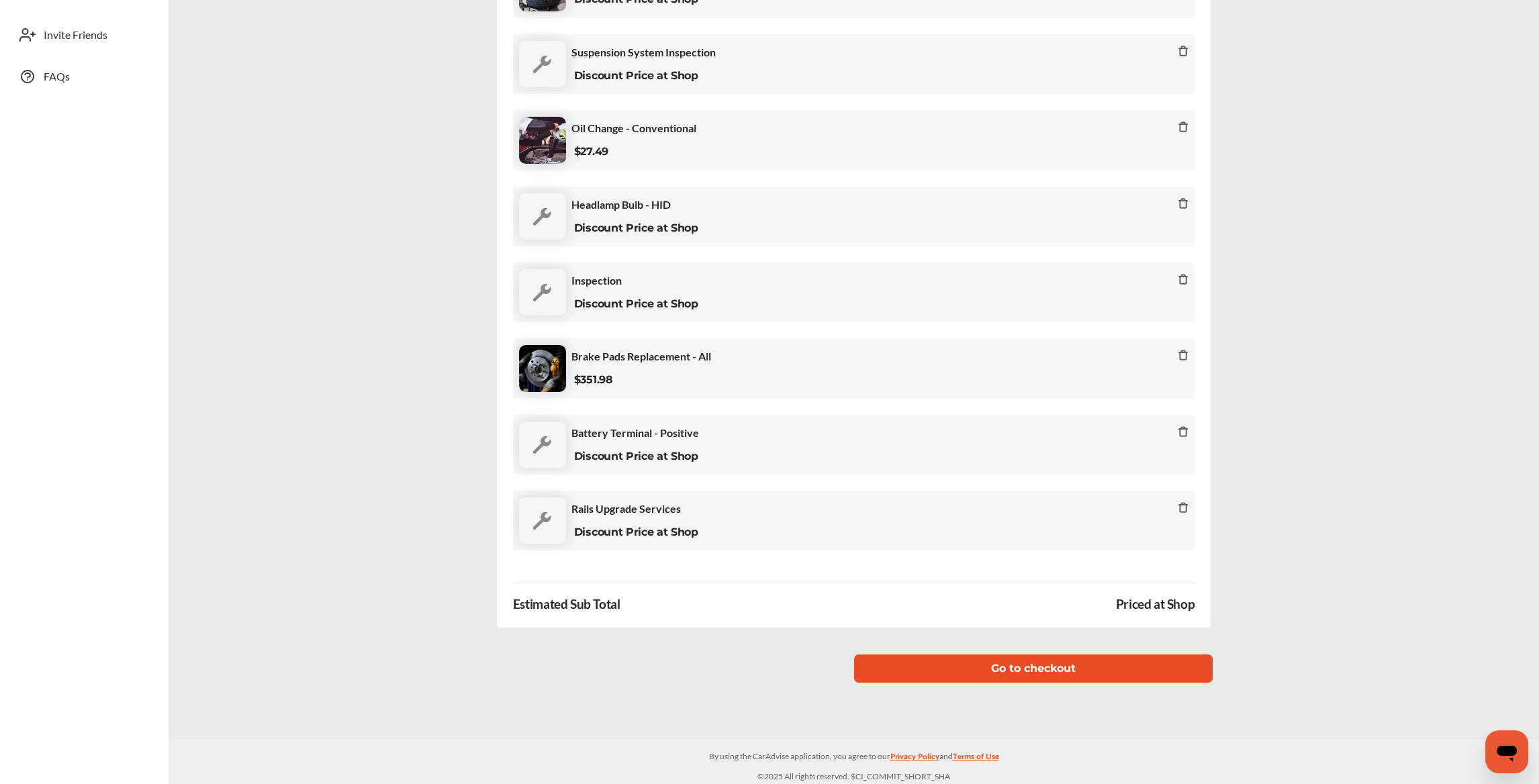
click at [942, 666] on button "Go to checkout" at bounding box center [1033, 668] width 358 height 28
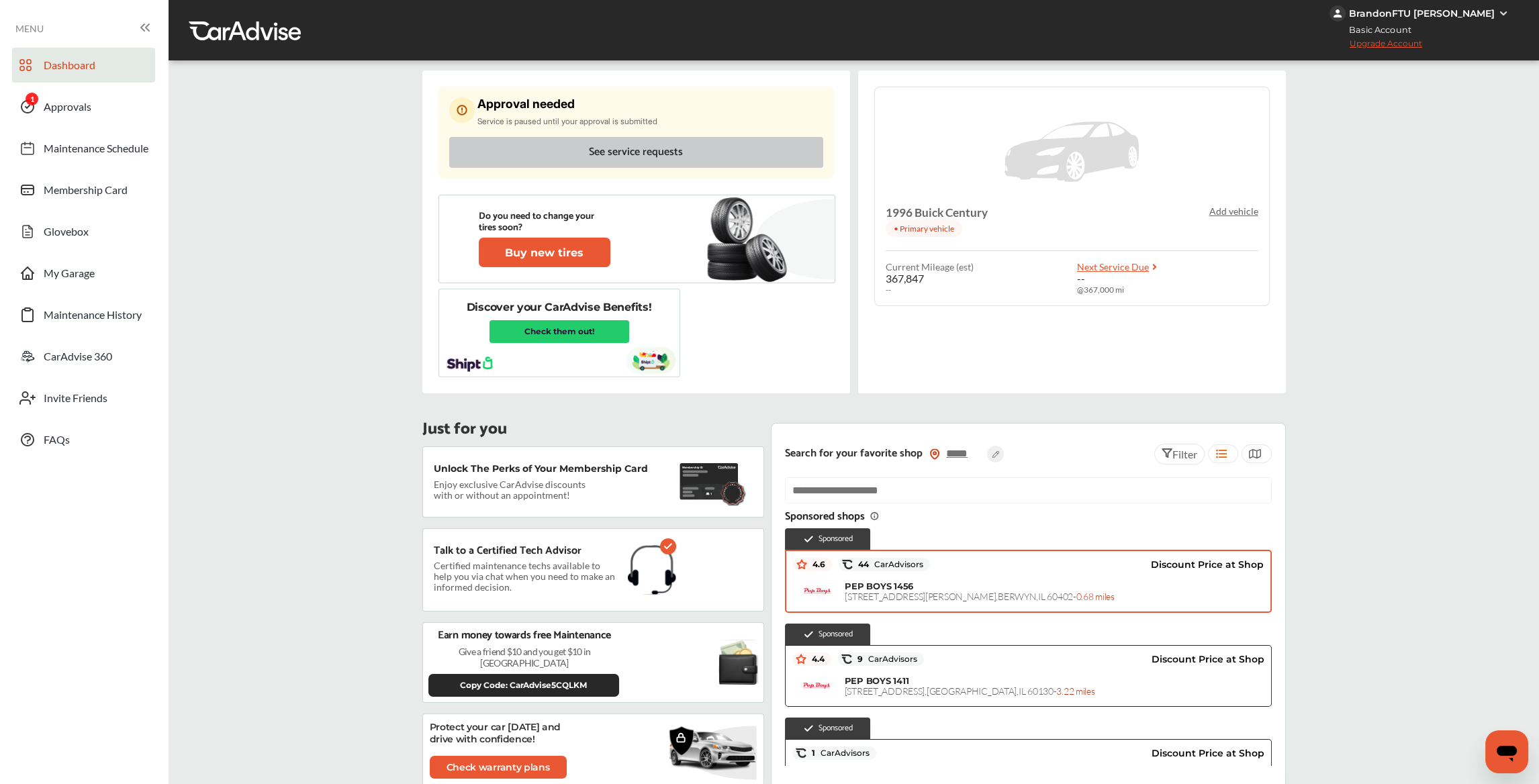
click at [530, 147] on button "See service requests" at bounding box center [636, 152] width 374 height 31
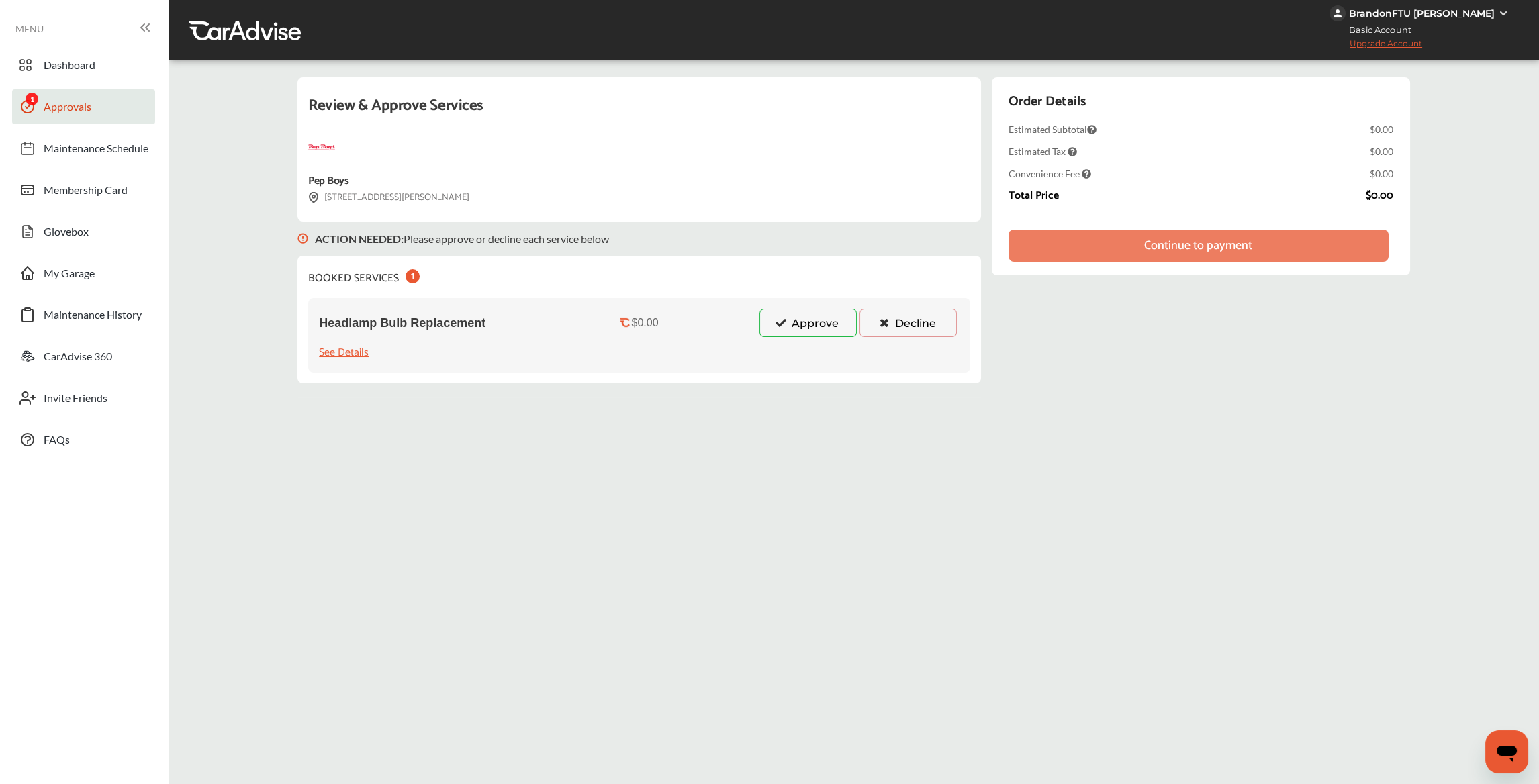
click at [806, 318] on button "Approve" at bounding box center [808, 322] width 97 height 28
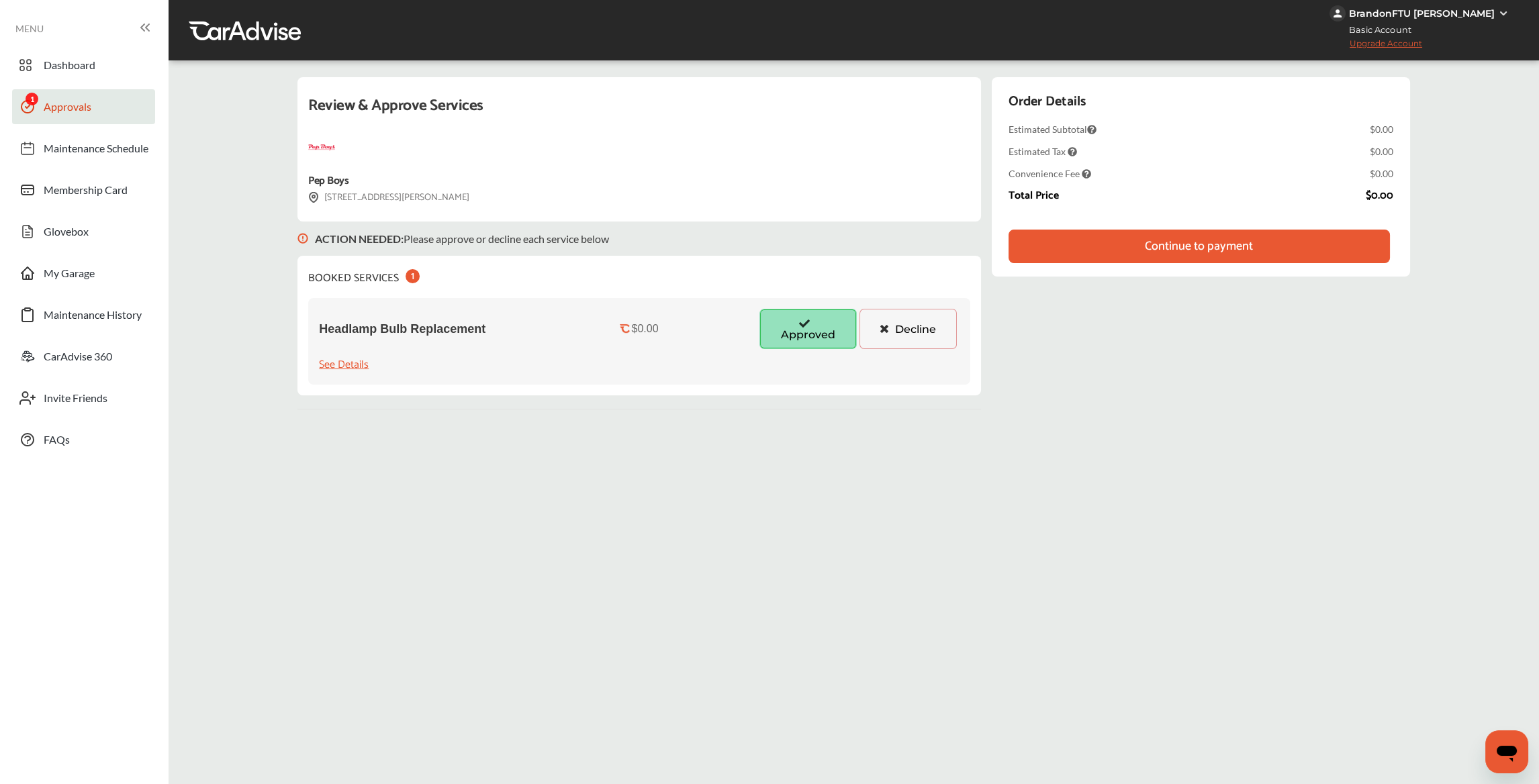
click at [1192, 240] on div "Continue to payment" at bounding box center [1199, 246] width 108 height 14
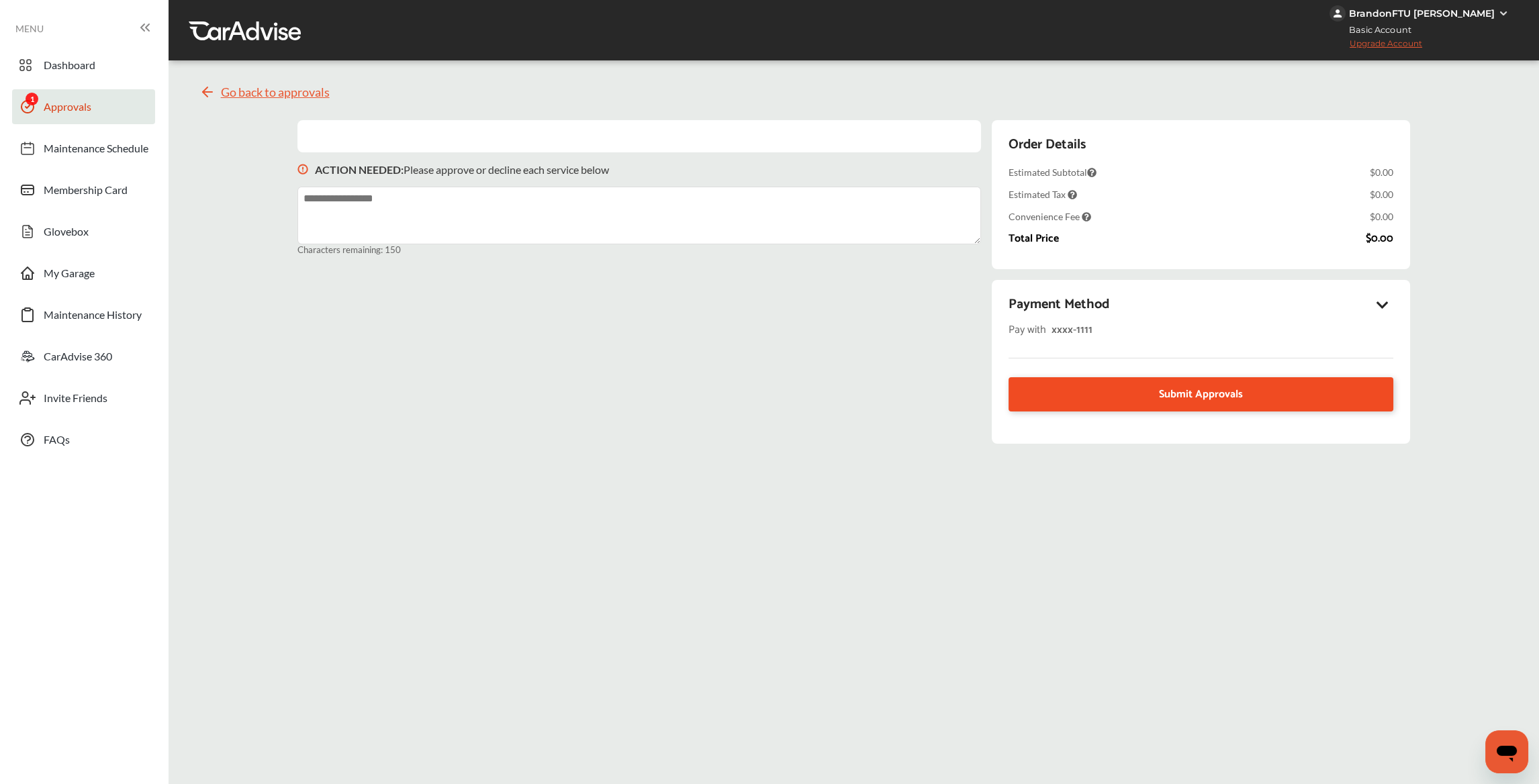
click at [1199, 389] on span "Submit Approvals" at bounding box center [1200, 394] width 84 height 18
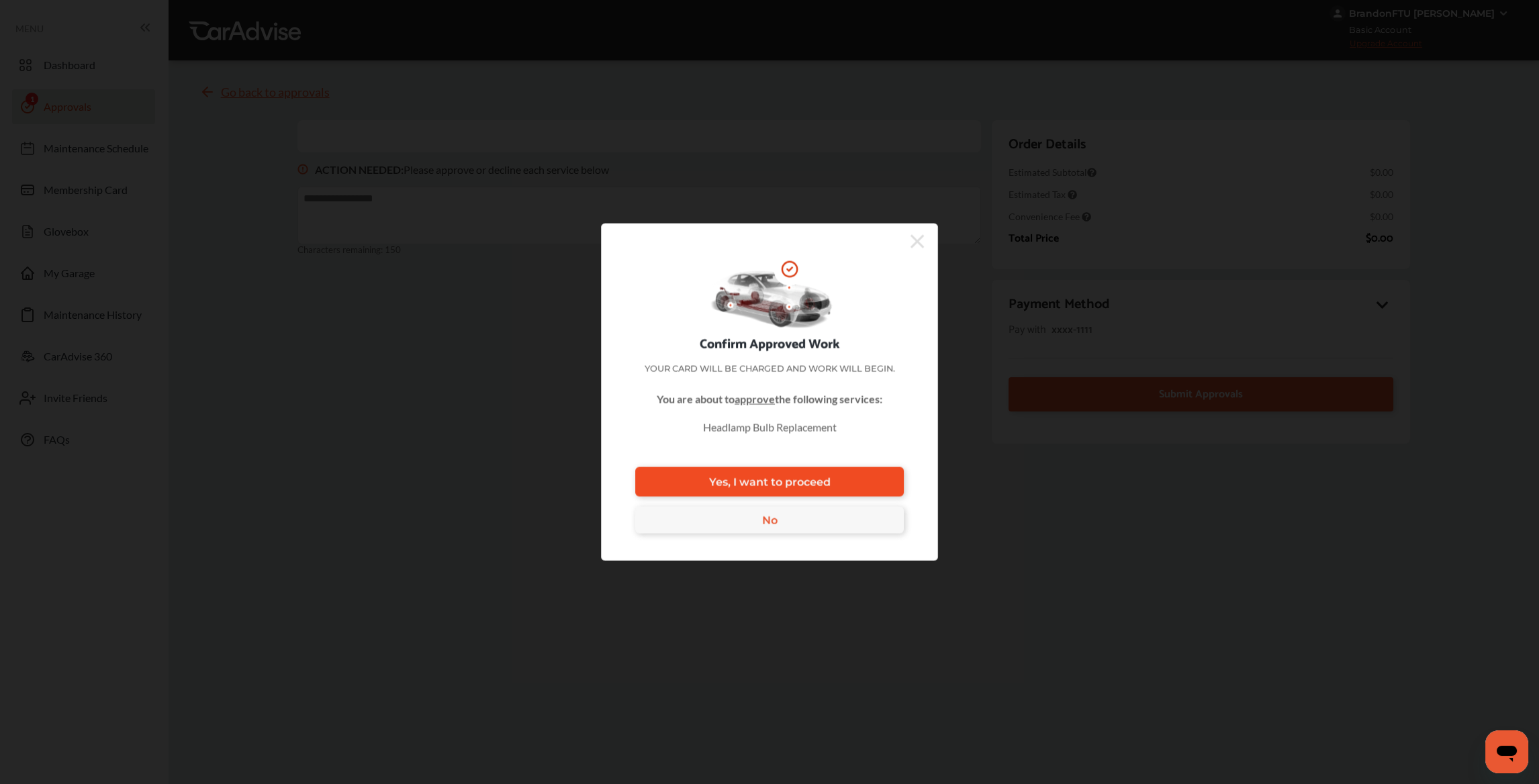
click at [850, 478] on link "Yes, I want to proceed" at bounding box center [769, 482] width 268 height 30
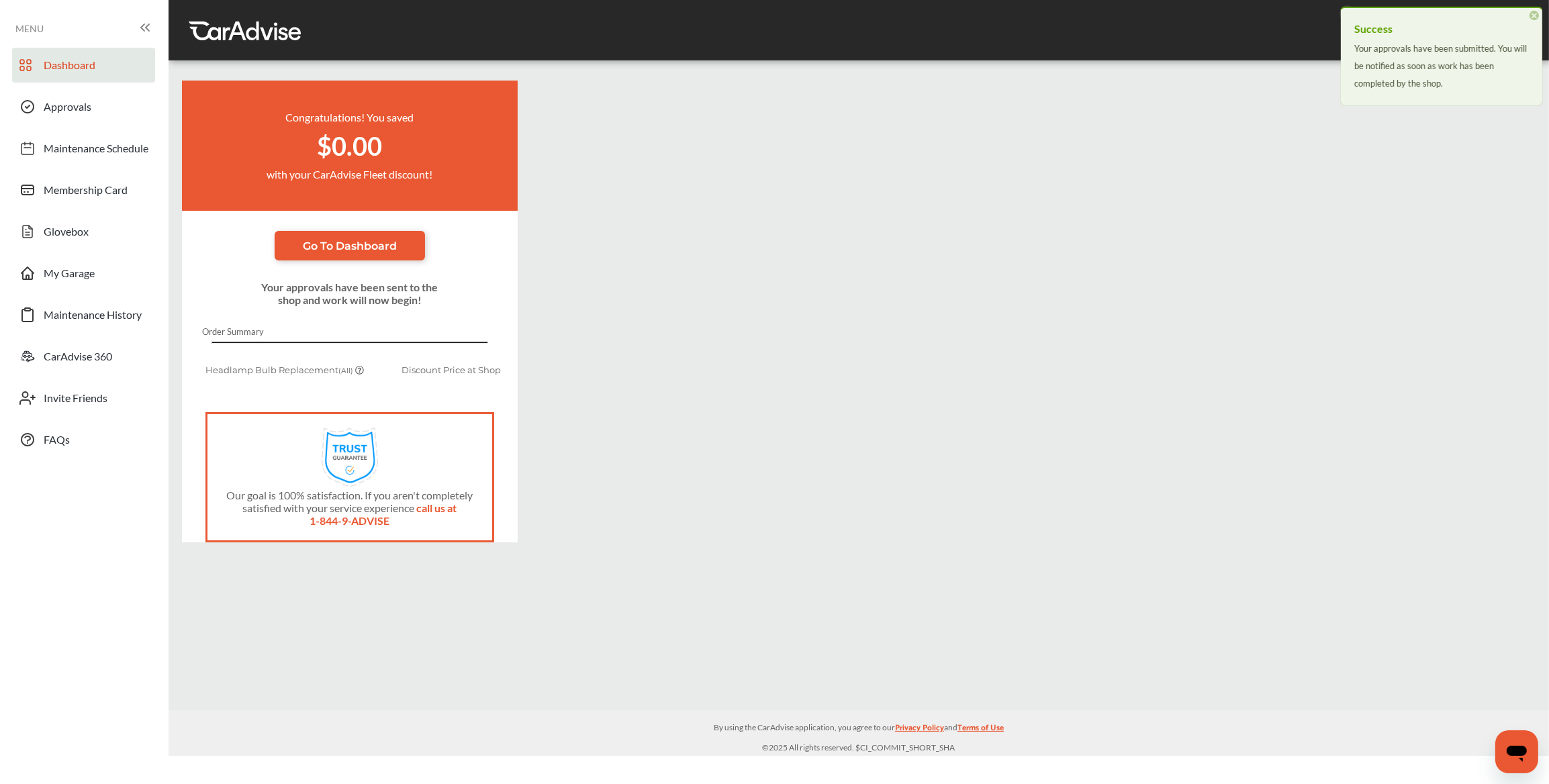
click at [54, 70] on span "Dashboard" at bounding box center [68, 67] width 51 height 17
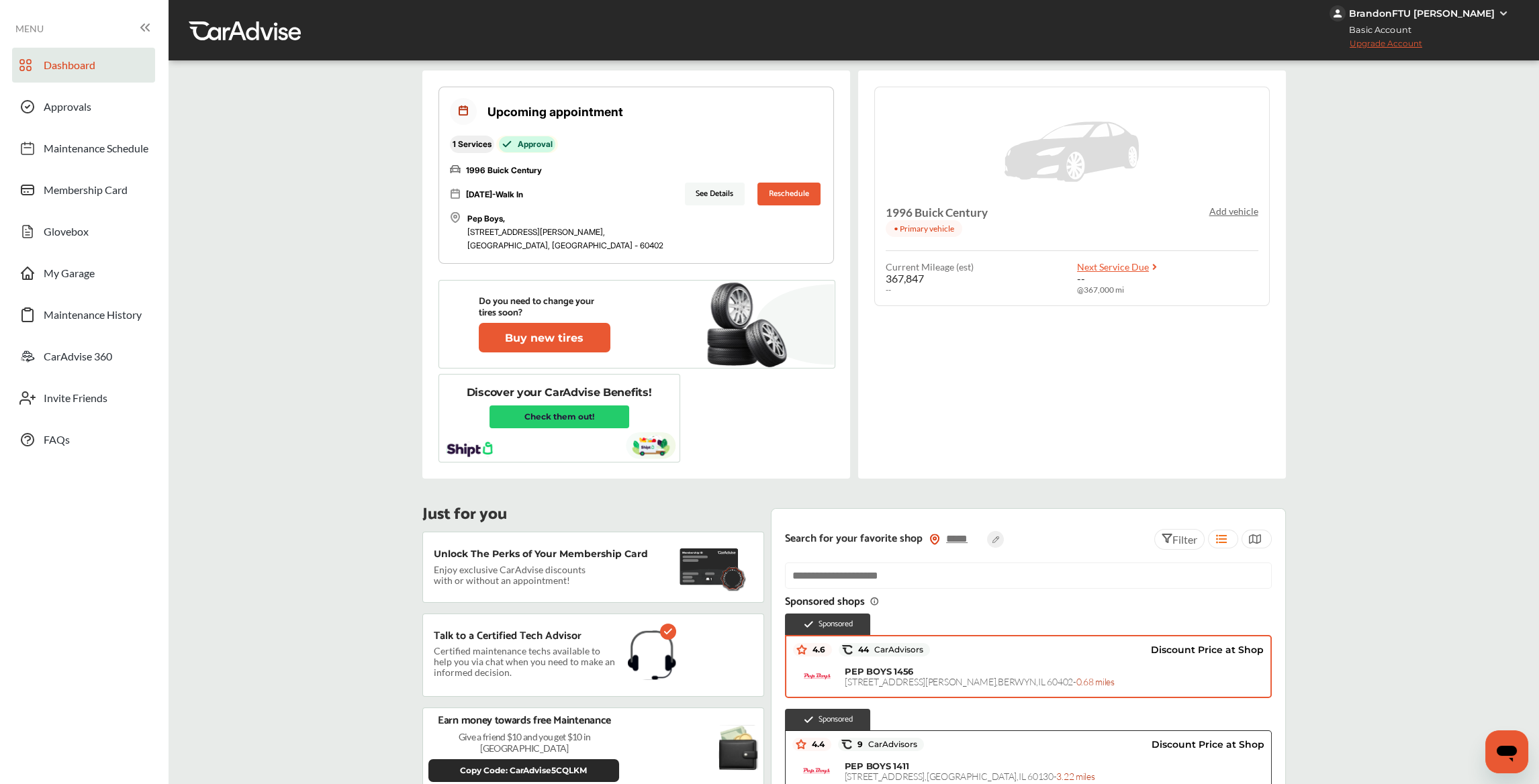
click at [684, 196] on button "See Details" at bounding box center [714, 194] width 60 height 23
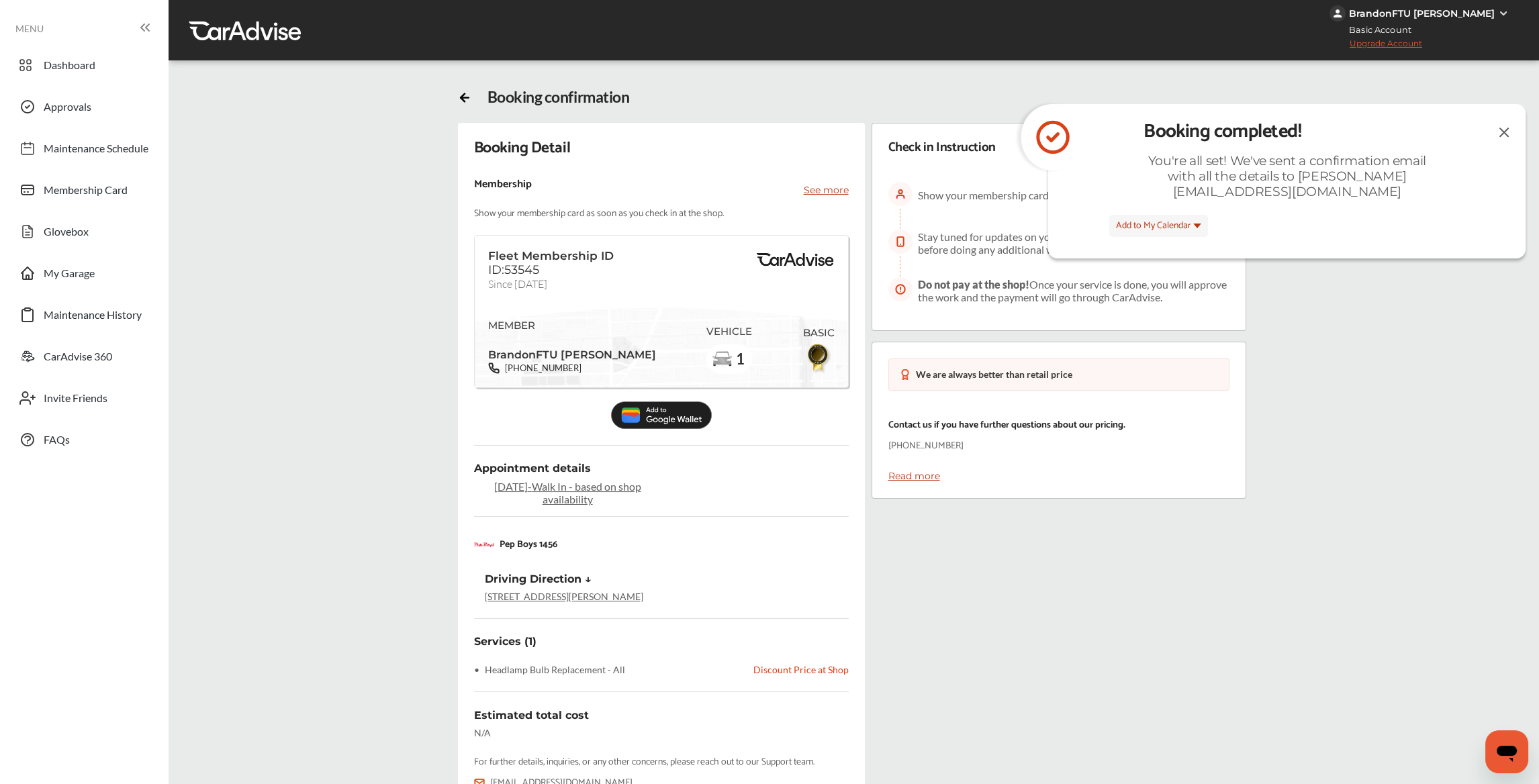
click at [460, 94] on icon at bounding box center [464, 95] width 14 height 14
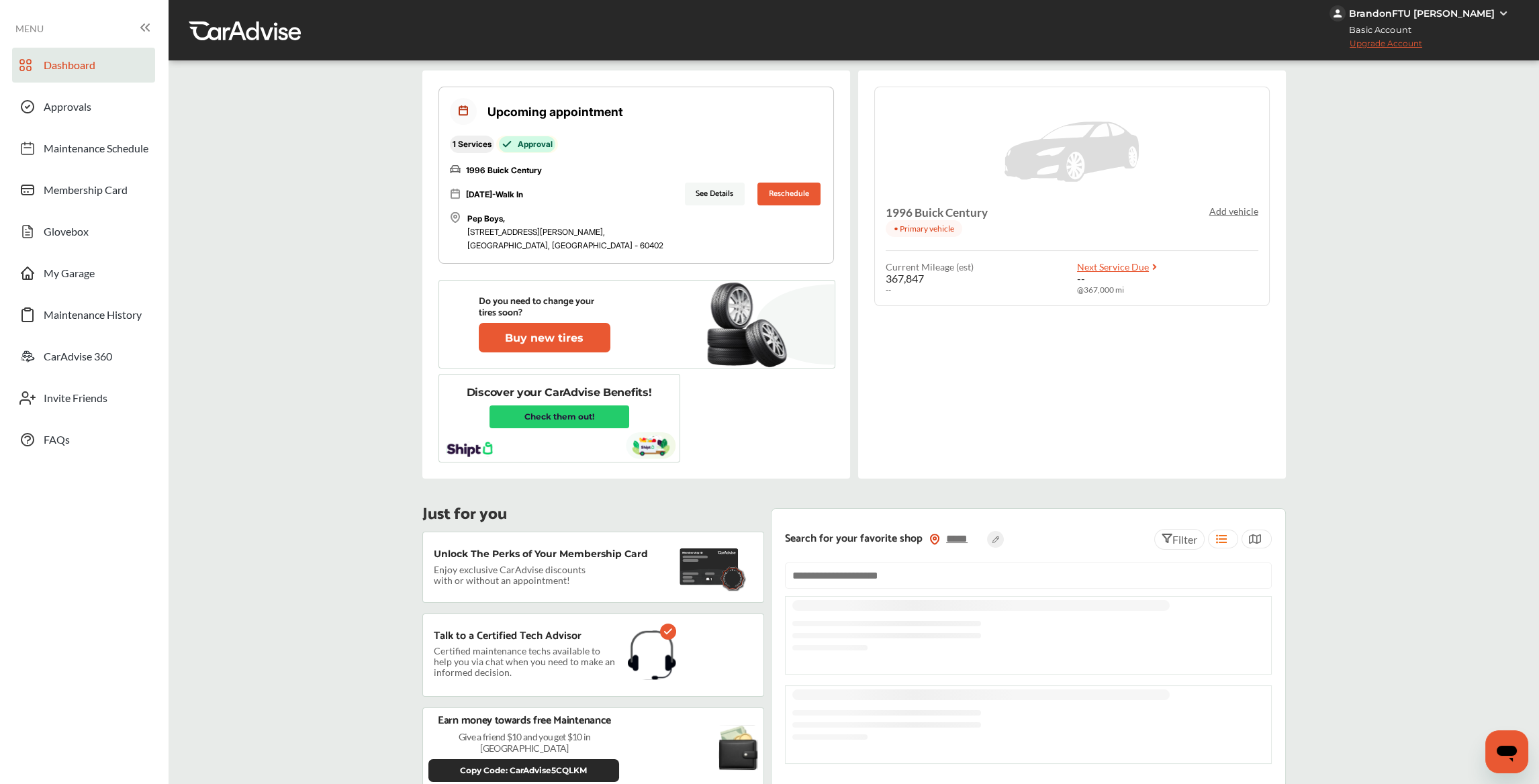
click at [684, 196] on button "See Details" at bounding box center [714, 194] width 60 height 23
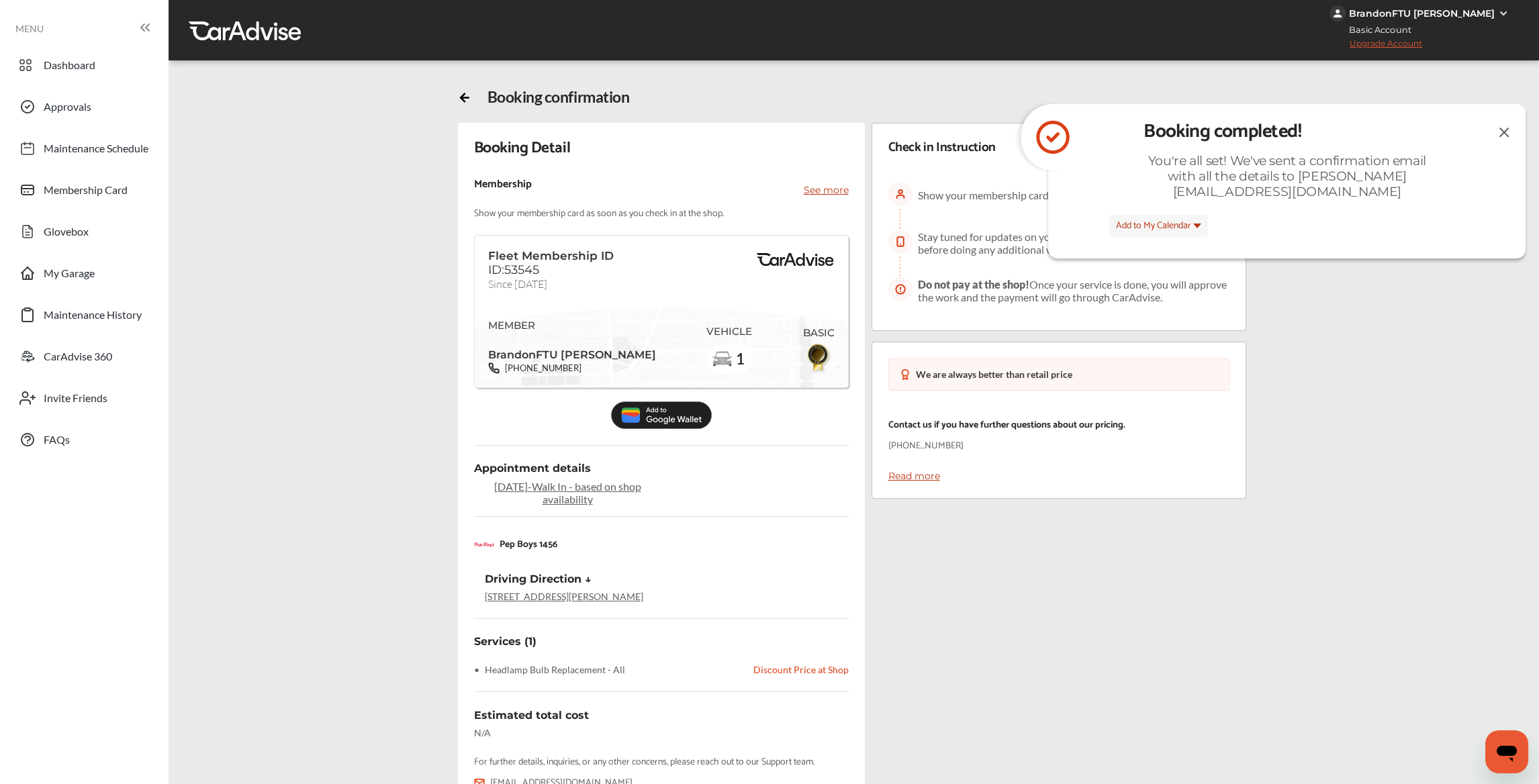
click at [460, 94] on icon at bounding box center [464, 95] width 14 height 14
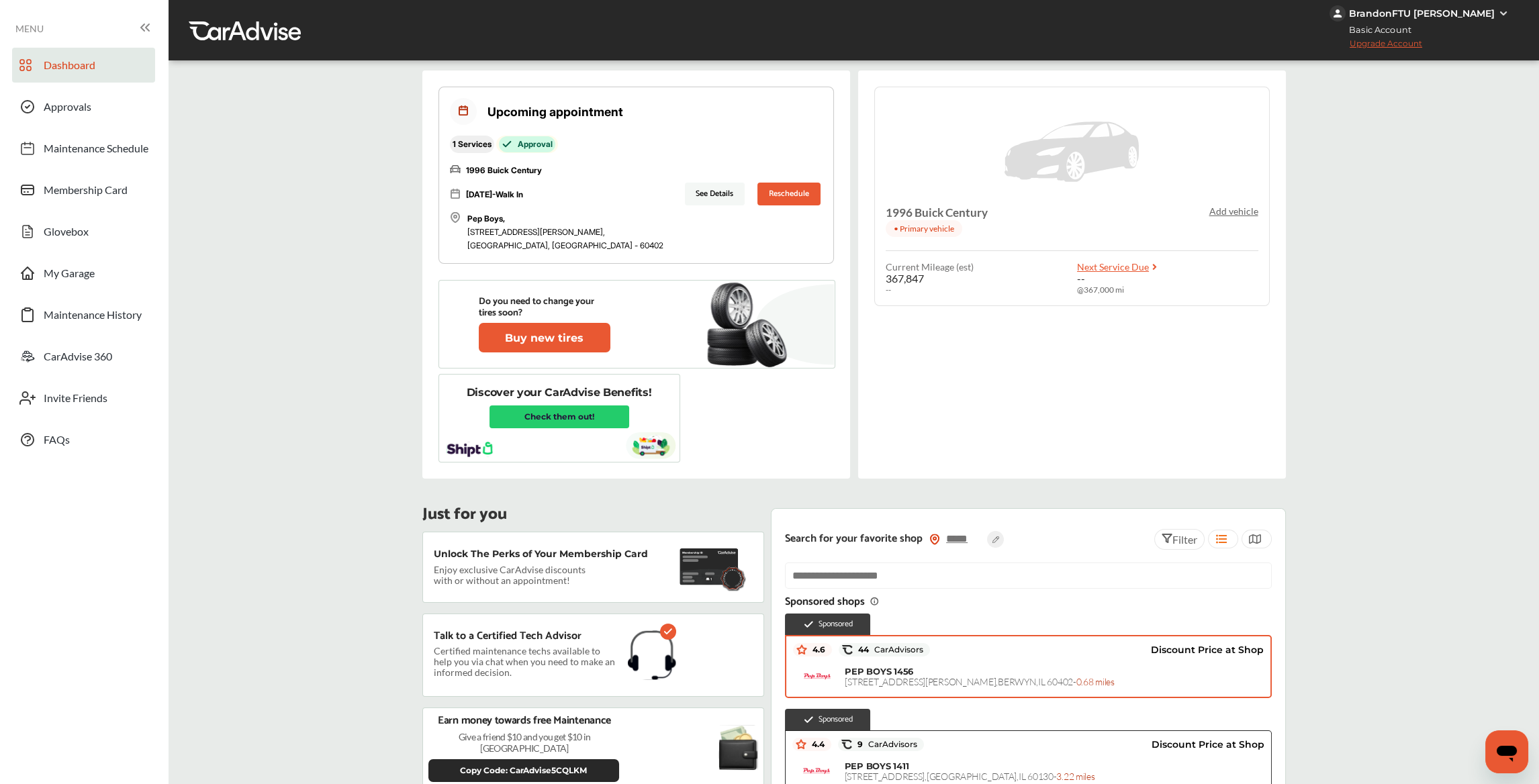
click at [684, 193] on button "See Details" at bounding box center [714, 194] width 60 height 23
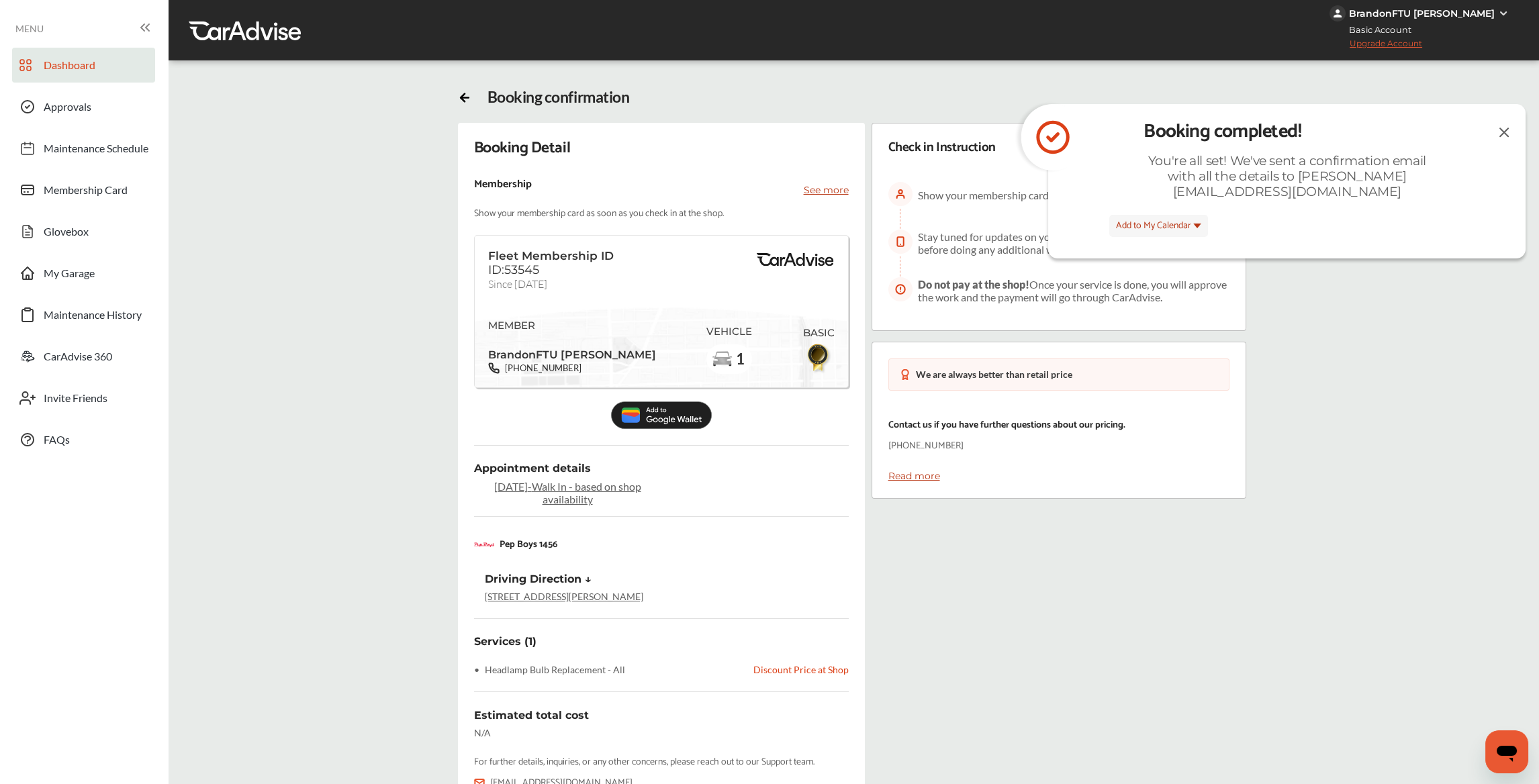
click at [91, 71] on span "Dashboard" at bounding box center [68, 67] width 51 height 17
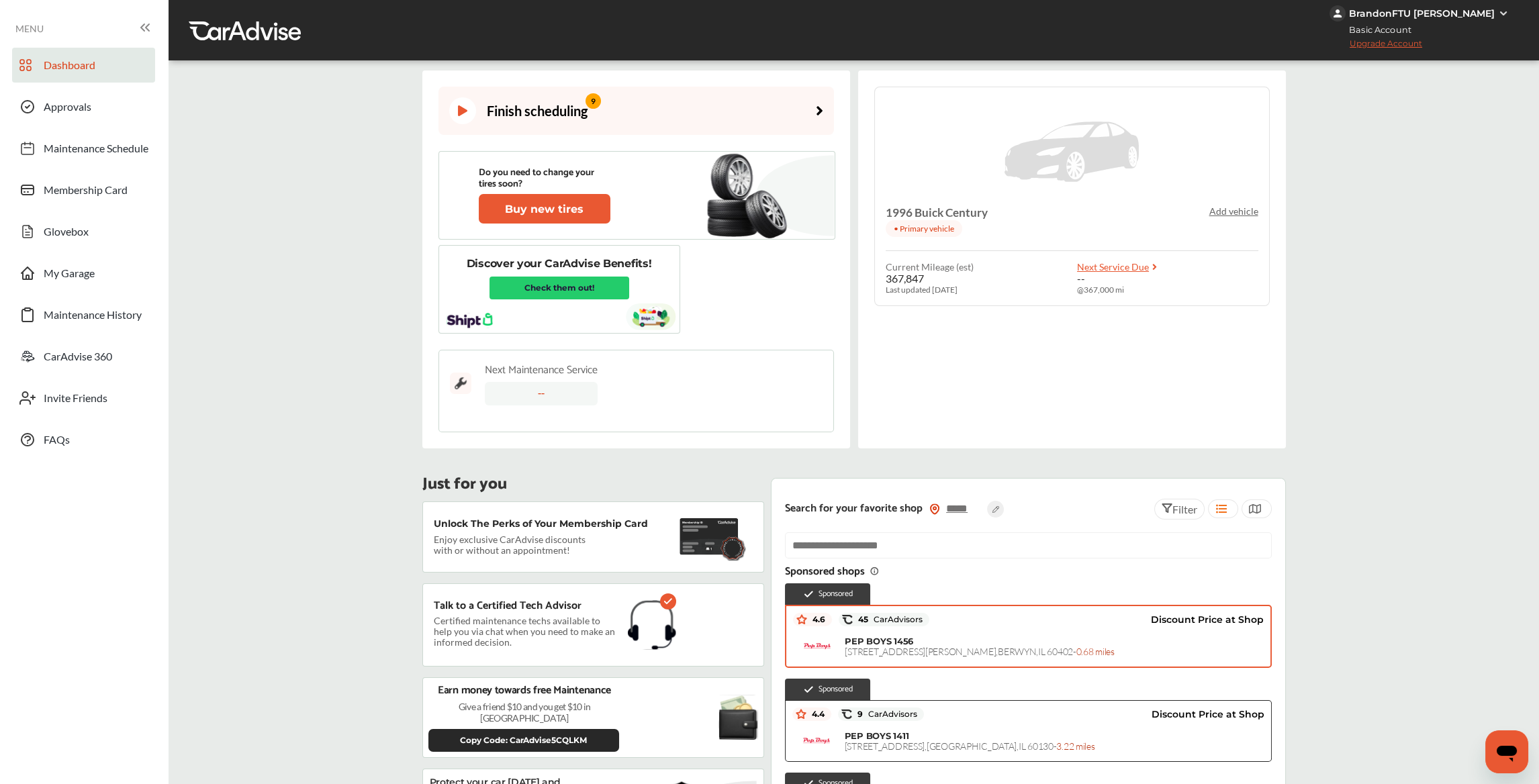
click at [543, 392] on div "--" at bounding box center [540, 393] width 113 height 23
click at [533, 393] on div "--" at bounding box center [540, 393] width 113 height 23
click at [1226, 211] on p "Add vehicle" at bounding box center [1234, 211] width 49 height 12
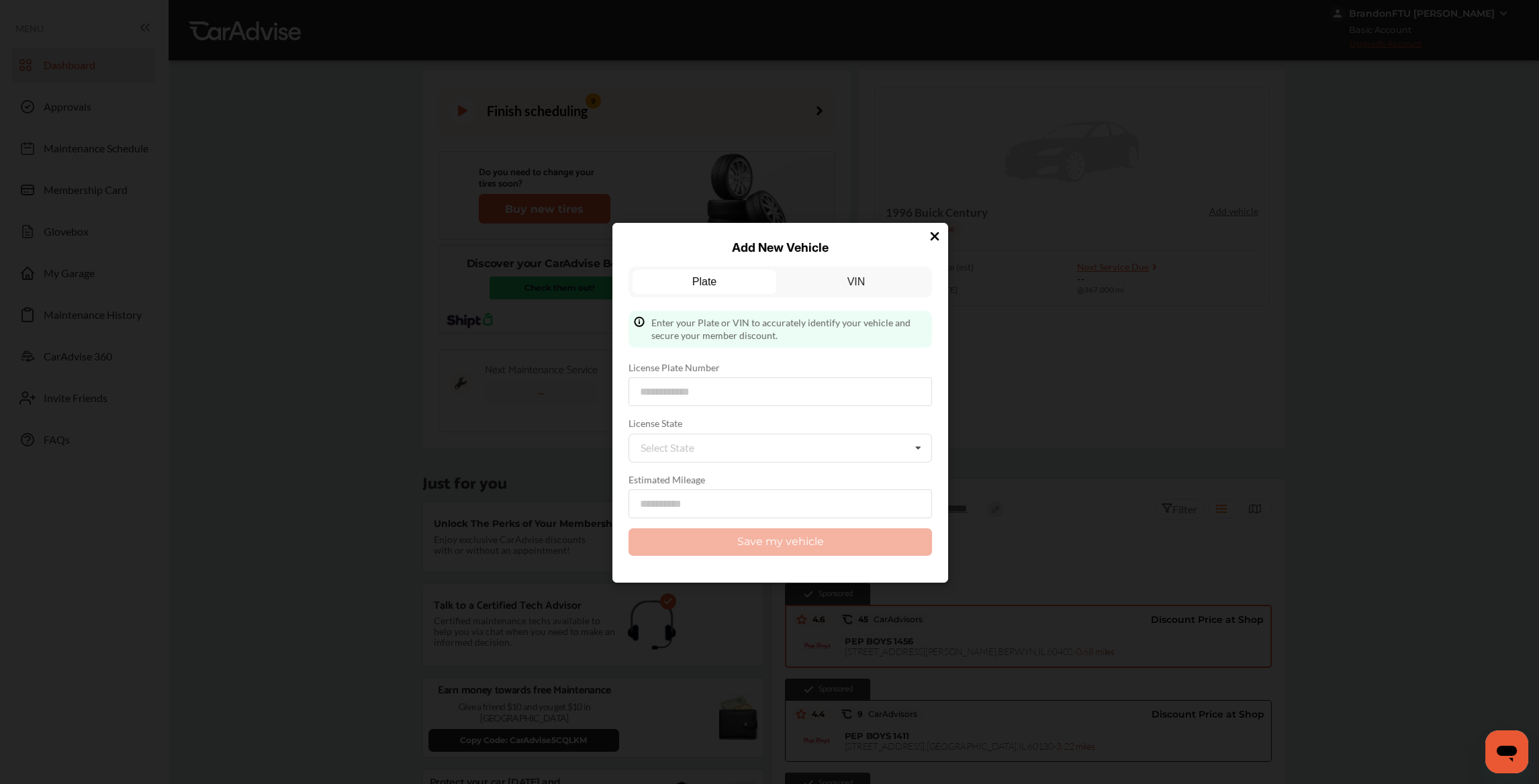
click at [933, 236] on icon at bounding box center [934, 236] width 14 height 14
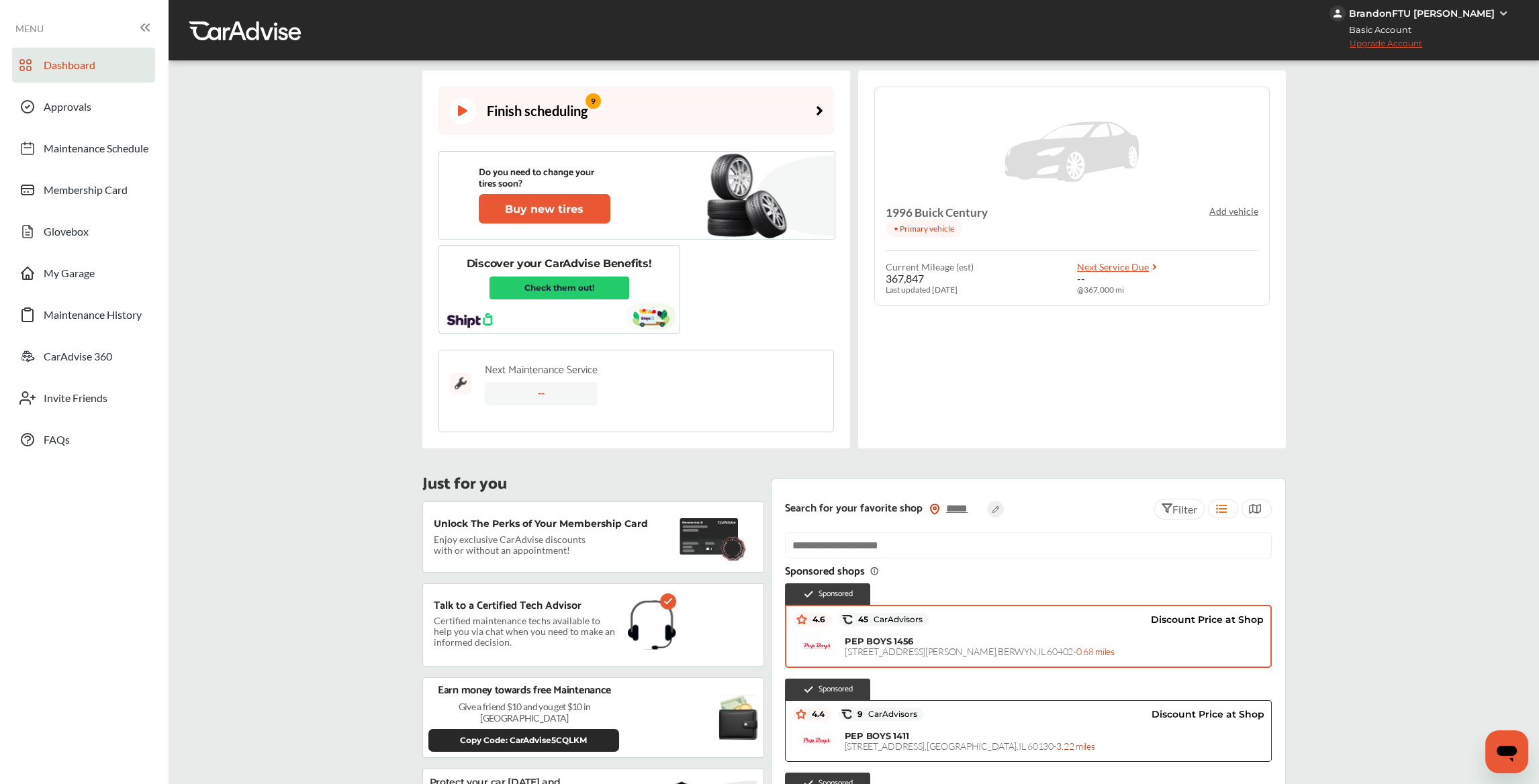
click at [1091, 266] on span "Next Service Due" at bounding box center [1113, 266] width 72 height 12
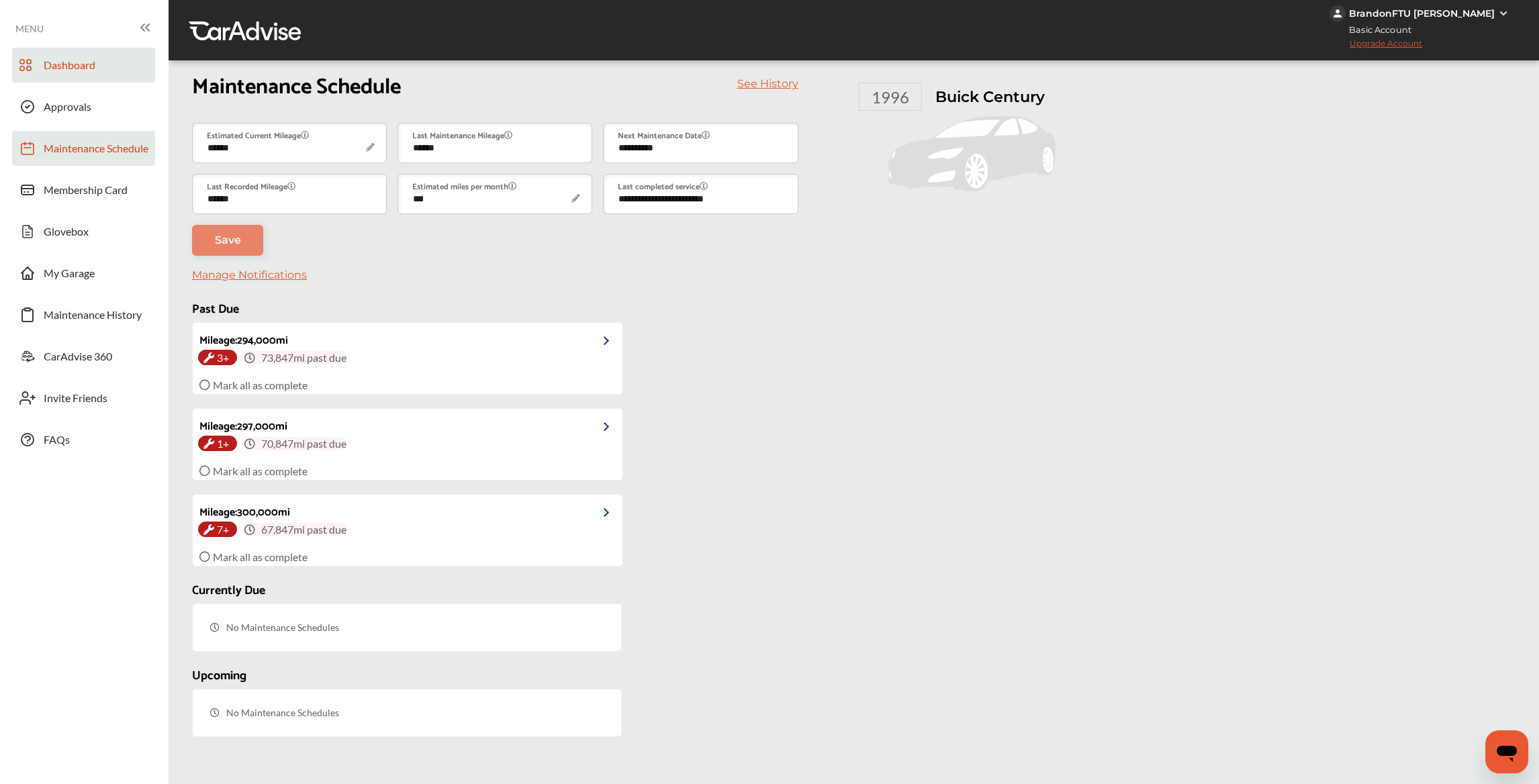
click at [83, 63] on span "Dashboard" at bounding box center [68, 67] width 51 height 17
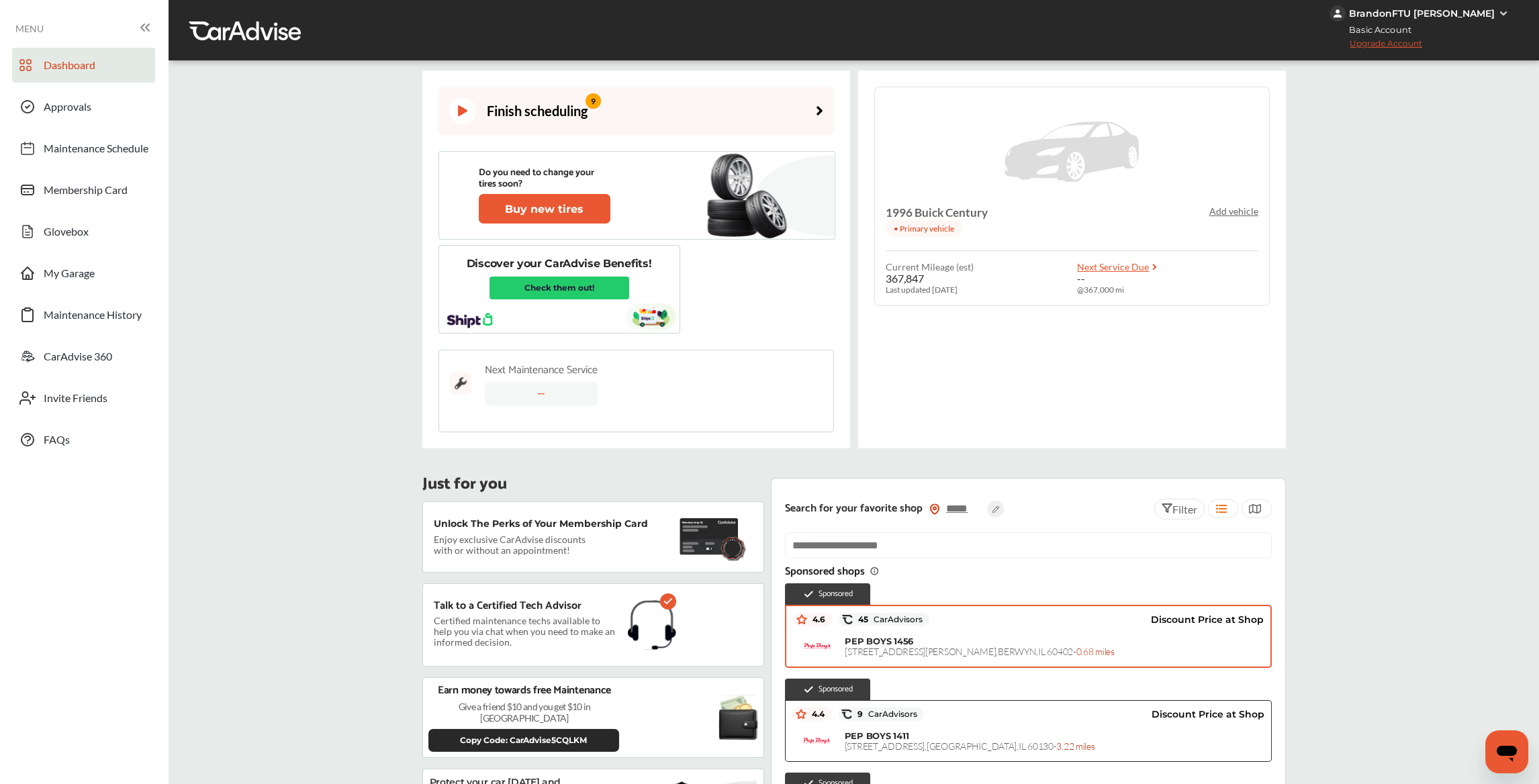
click at [561, 124] on div "Finish scheduling 9" at bounding box center [519, 111] width 139 height 27
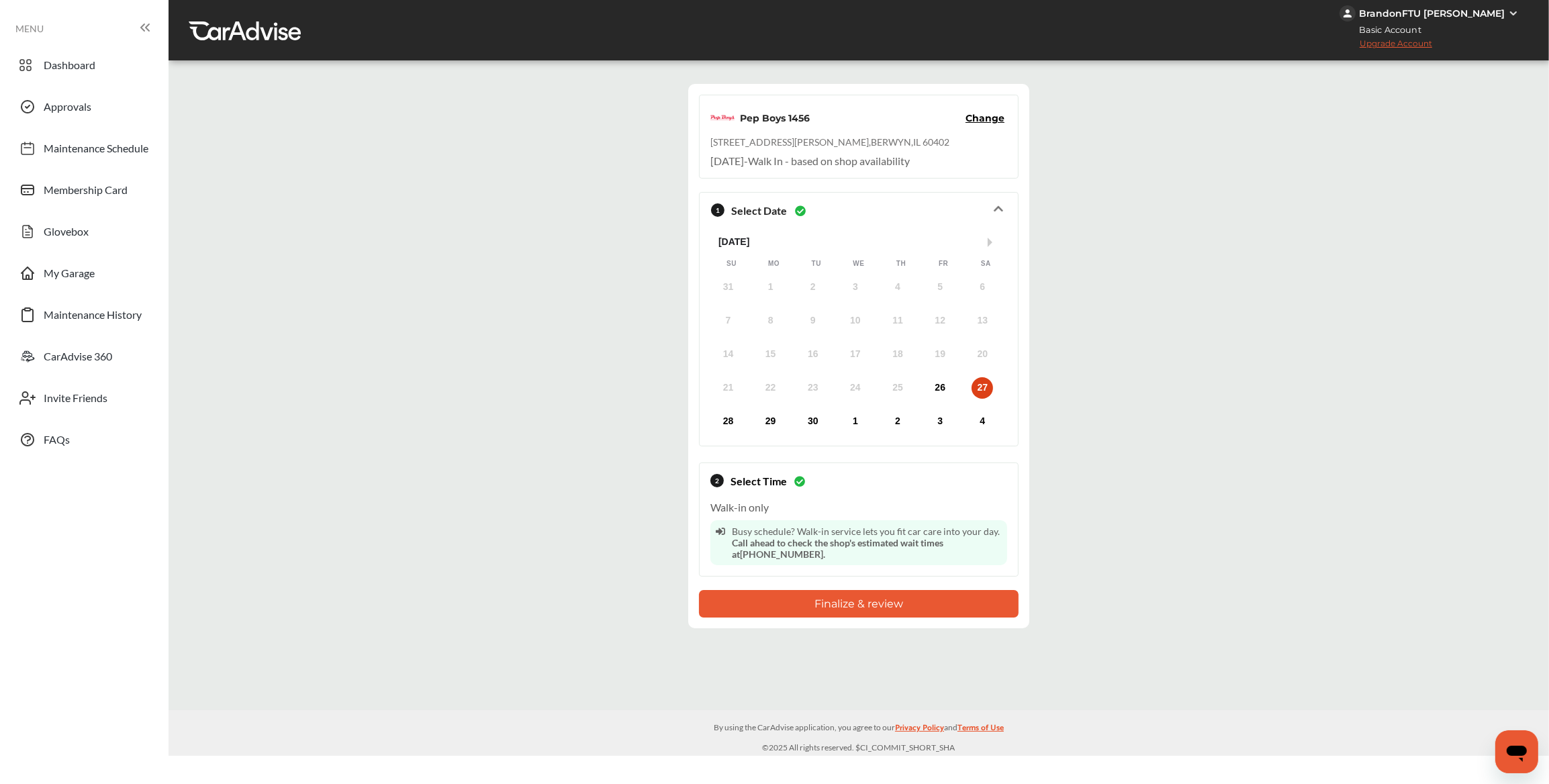
click at [818, 420] on div "30" at bounding box center [813, 421] width 22 height 22
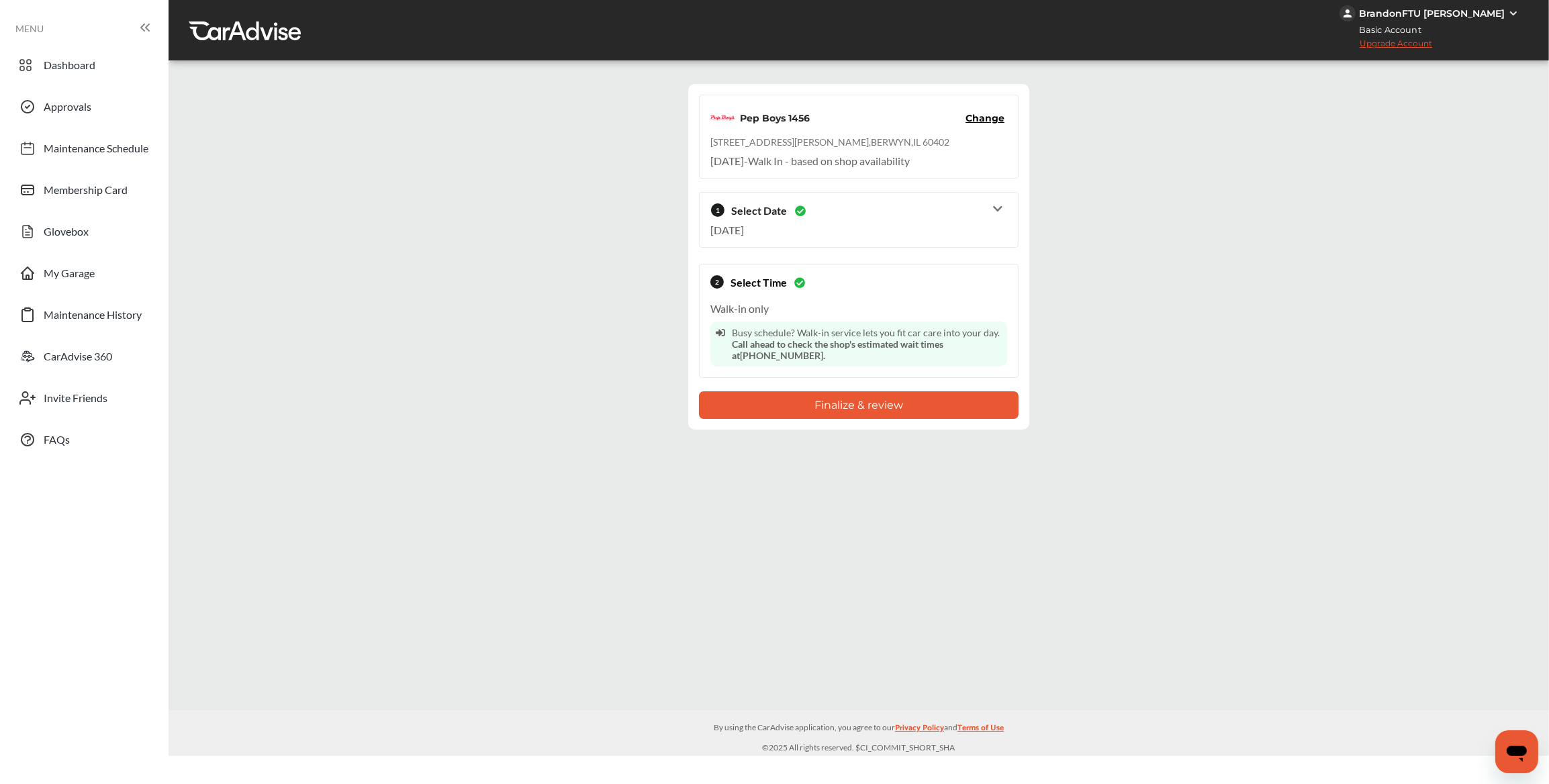
click at [829, 410] on button "Finalize & review" at bounding box center [858, 405] width 320 height 28
